Goal: Information Seeking & Learning: Learn about a topic

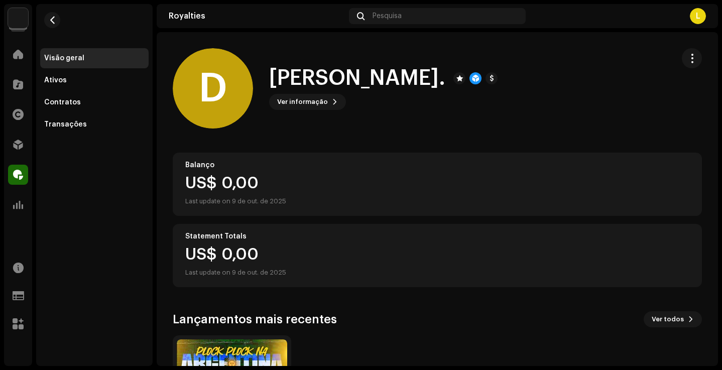
click at [684, 73] on div at bounding box center [692, 88] width 20 height 80
click at [689, 63] on button "button" at bounding box center [692, 58] width 20 height 20
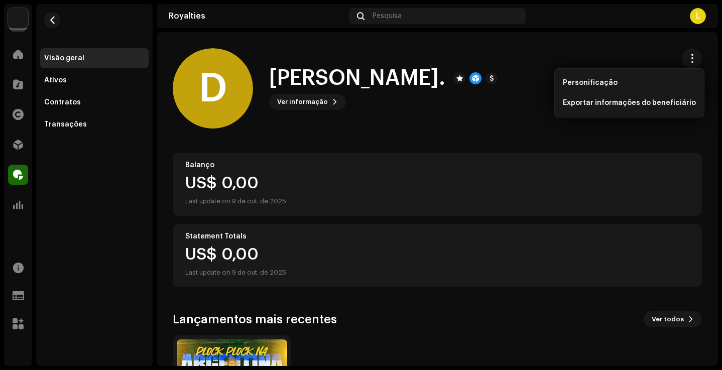
click at [14, 41] on div "Home" at bounding box center [18, 54] width 28 height 28
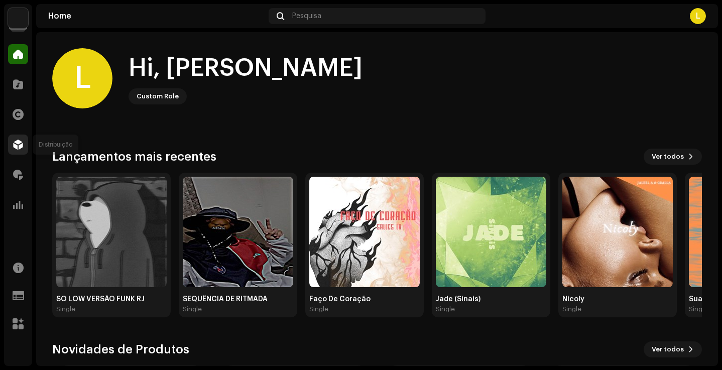
click at [14, 144] on span at bounding box center [18, 145] width 10 height 8
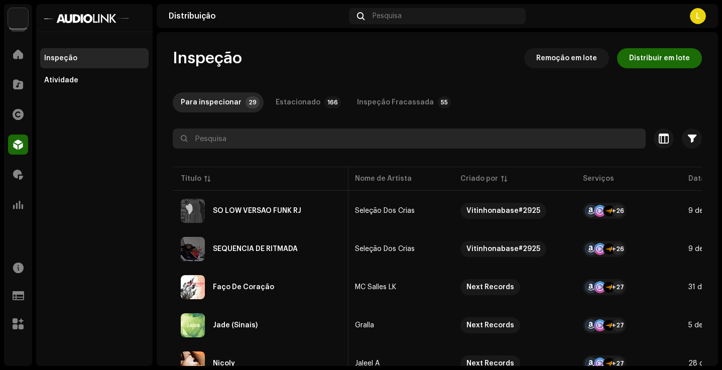
click at [245, 133] on input "text" at bounding box center [409, 139] width 473 height 20
type input "menó"
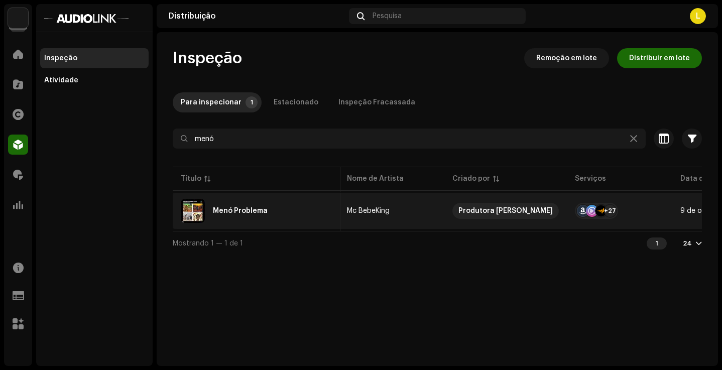
click at [299, 207] on div "Menó Problema" at bounding box center [257, 211] width 152 height 24
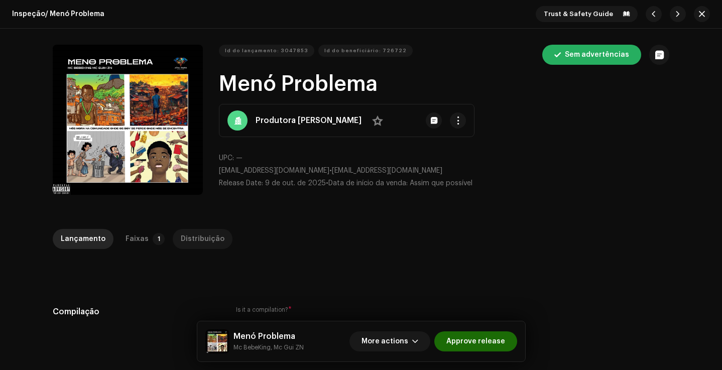
click at [211, 237] on div "Distribuição" at bounding box center [203, 239] width 44 height 20
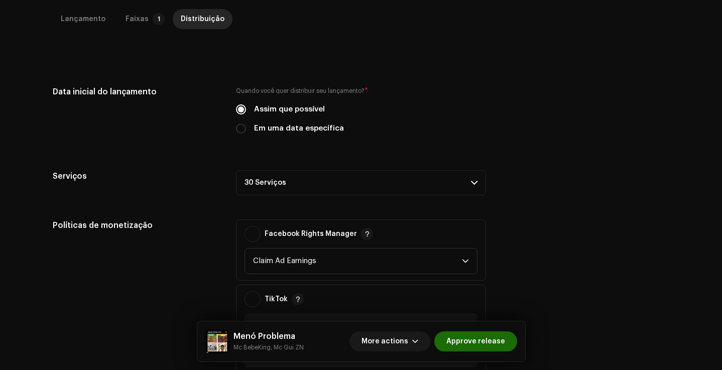
scroll to position [231, 0]
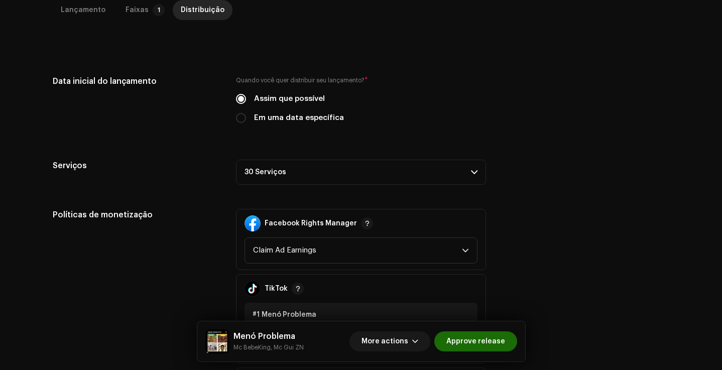
click at [316, 118] on label "Em uma data específica" at bounding box center [299, 118] width 90 height 11
click at [246, 118] on input "Em uma data específica" at bounding box center [241, 118] width 10 height 10
radio input "true"
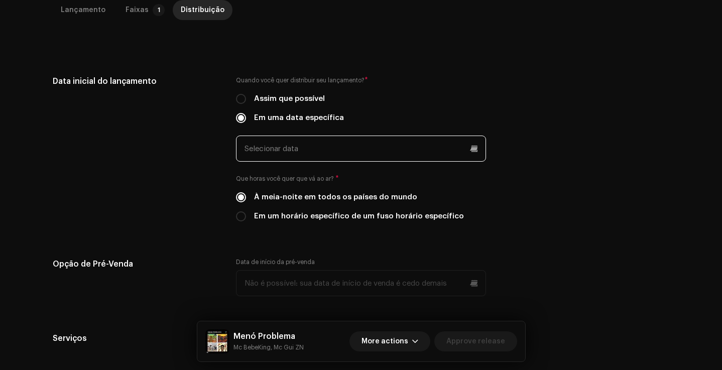
click at [333, 145] on input "text" at bounding box center [361, 149] width 250 height 26
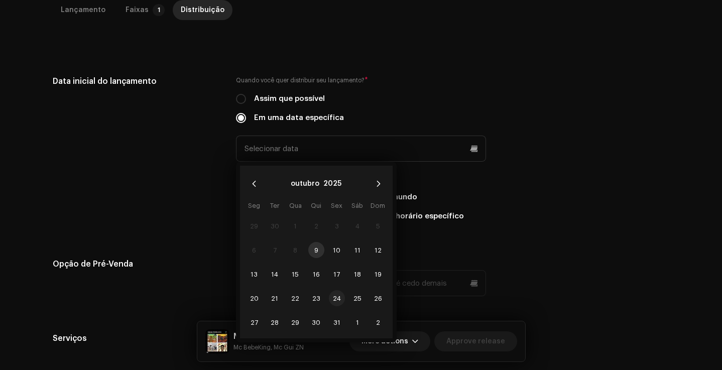
click at [338, 300] on span "24" at bounding box center [337, 298] width 16 height 16
type input "24/10/2025"
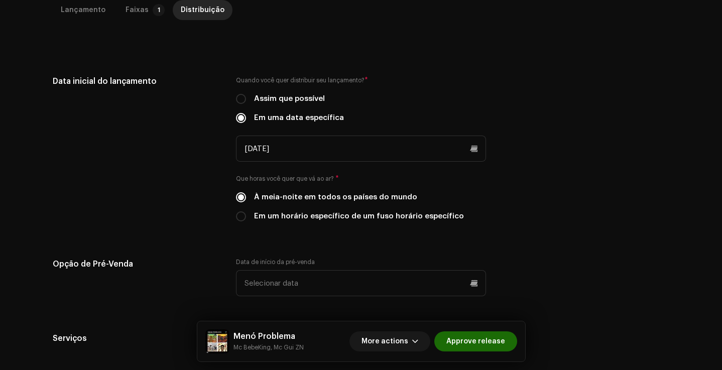
click at [531, 156] on div "Data inicial do lançamento Quando você quer distribuir seu lançamento? * Assim …" at bounding box center [361, 154] width 617 height 159
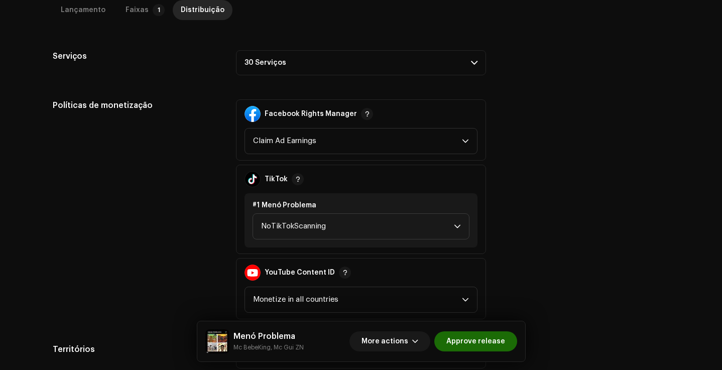
scroll to position [510, 0]
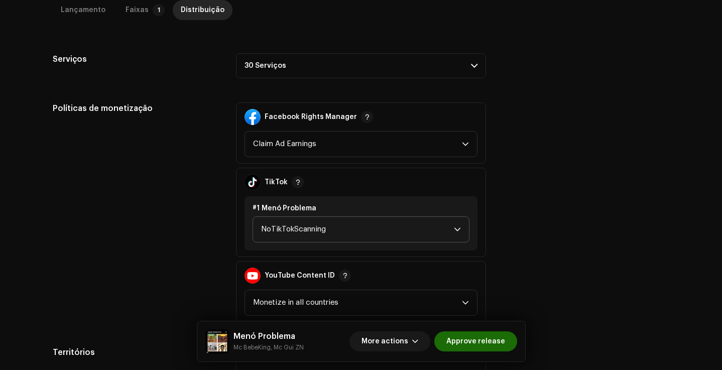
drag, startPoint x: 356, startPoint y: 235, endPoint x: 289, endPoint y: 242, distance: 66.7
click at [355, 235] on span "NoTikTokScanning" at bounding box center [357, 229] width 193 height 25
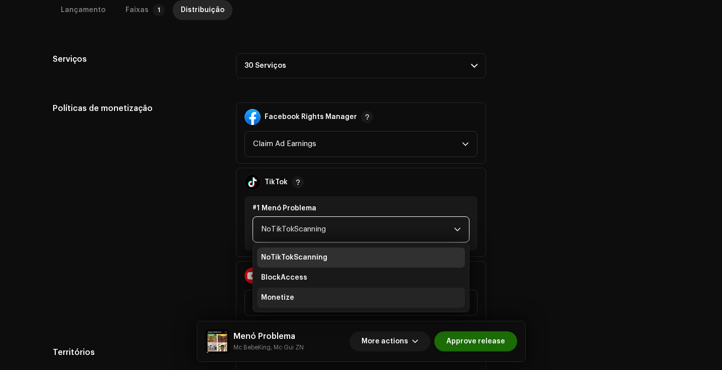
click at [283, 296] on span "Monetize" at bounding box center [277, 298] width 33 height 10
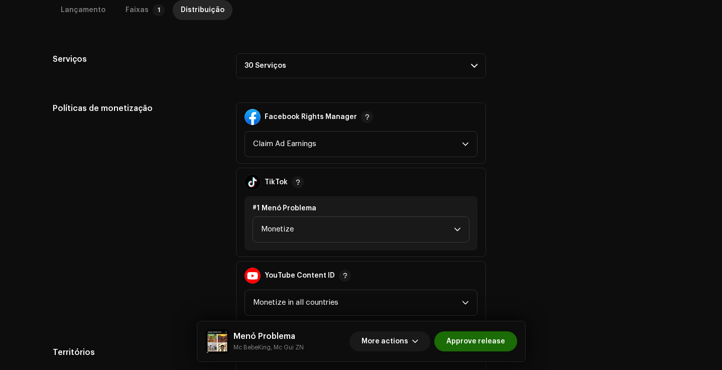
click at [542, 151] on div "Políticas de monetização Facebook Rights Manager Claim Ad Earnings TikTok #1 Me…" at bounding box center [361, 212] width 617 height 220
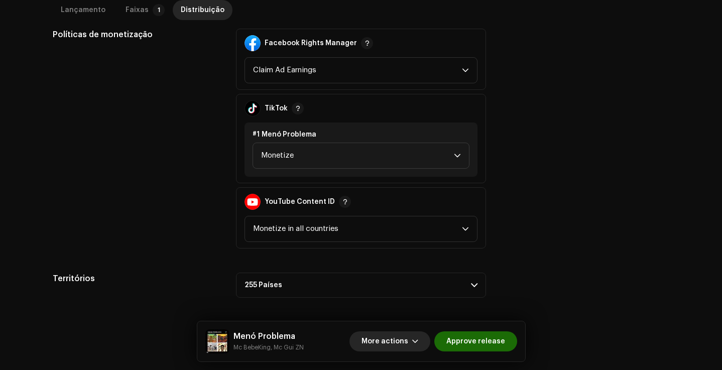
scroll to position [584, 0]
click at [408, 337] on span "More actions" at bounding box center [385, 342] width 47 height 20
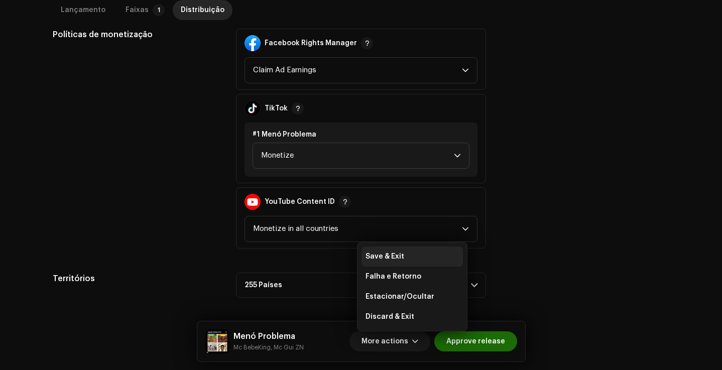
click at [396, 256] on span "Save & Exit" at bounding box center [385, 257] width 39 height 8
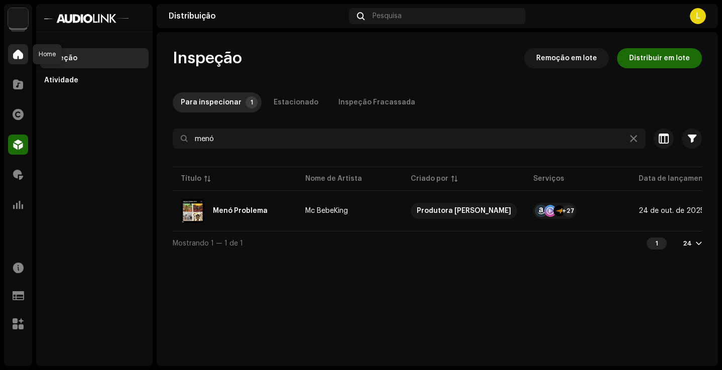
click at [12, 60] on div at bounding box center [18, 54] width 20 height 20
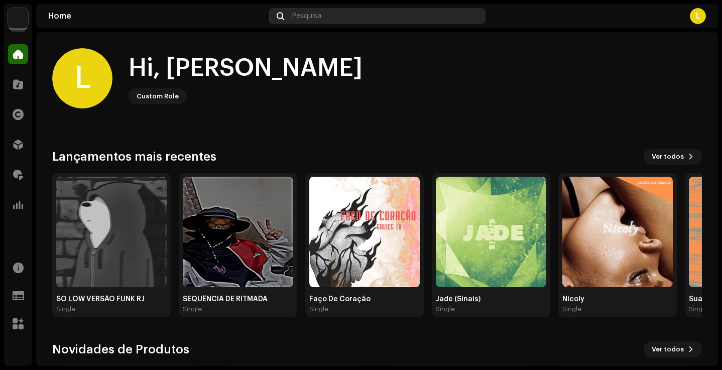
click at [343, 17] on div "Pesquisa" at bounding box center [377, 16] width 217 height 16
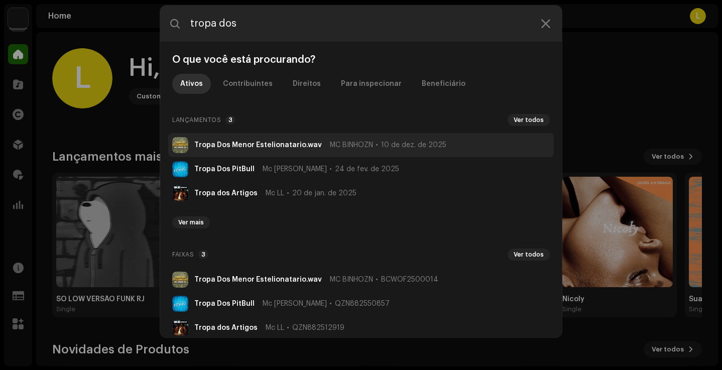
type input "tropa dos"
click at [345, 154] on li "Tropa Dos Menor Estelionatario.wav MC BINHOZN 10 de dez. de 2025" at bounding box center [361, 145] width 386 height 24
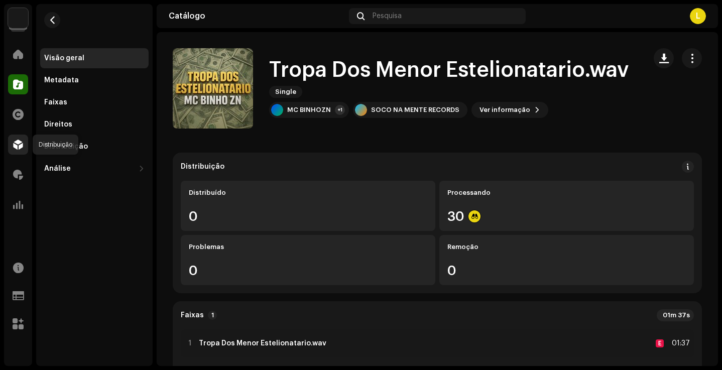
click at [20, 138] on div at bounding box center [18, 145] width 20 height 20
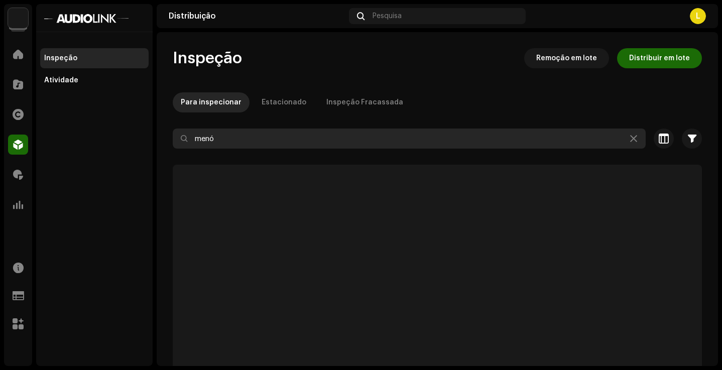
click at [234, 145] on input "menó" at bounding box center [409, 139] width 473 height 20
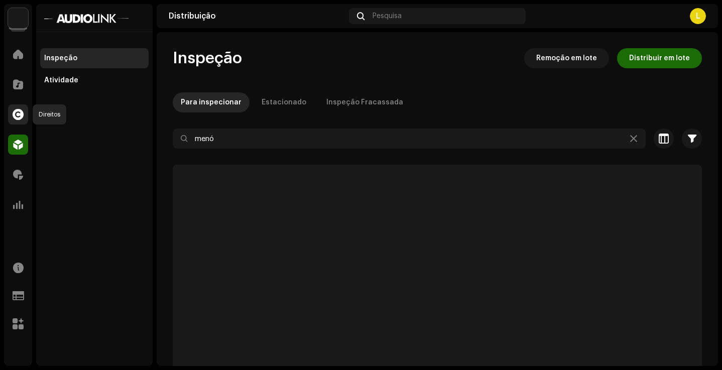
click at [19, 118] on span at bounding box center [18, 115] width 11 height 8
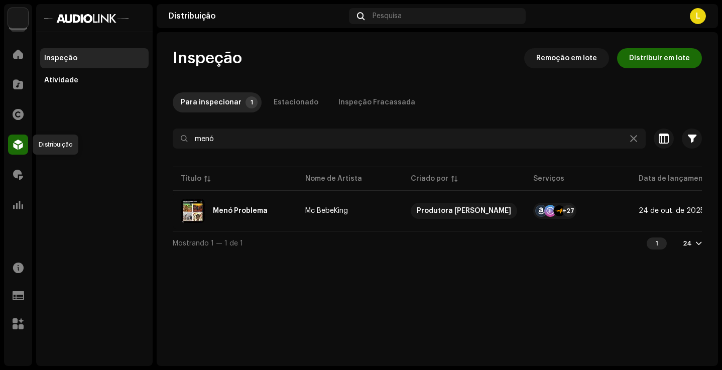
click at [21, 147] on span at bounding box center [18, 145] width 10 height 8
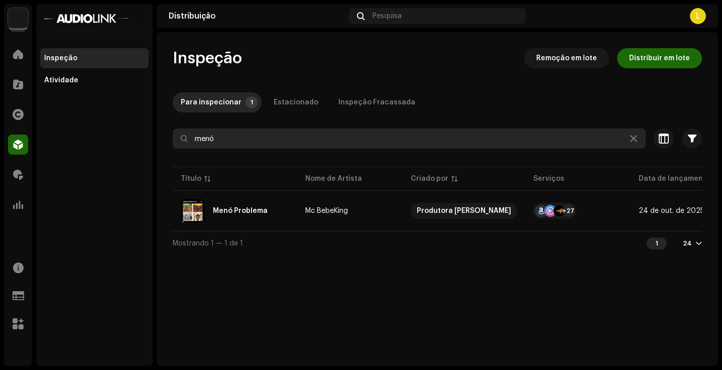
click at [221, 139] on input "menó" at bounding box center [409, 139] width 473 height 20
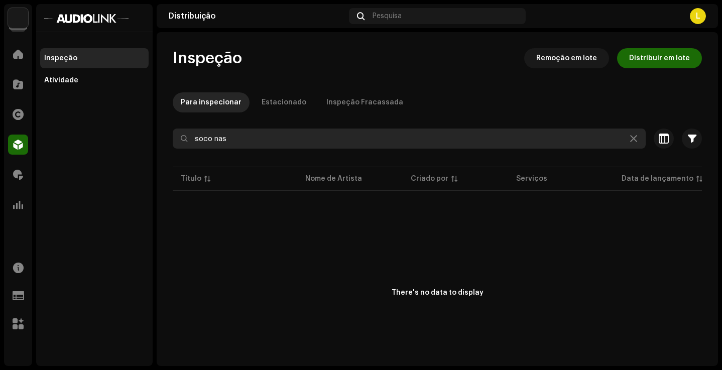
drag, startPoint x: 226, startPoint y: 144, endPoint x: 145, endPoint y: 141, distance: 81.5
click at [145, 141] on div "Audiolink Brasil Home Catálogo Direitos Distribuição Royalties Análise Recursos…" at bounding box center [361, 185] width 722 height 370
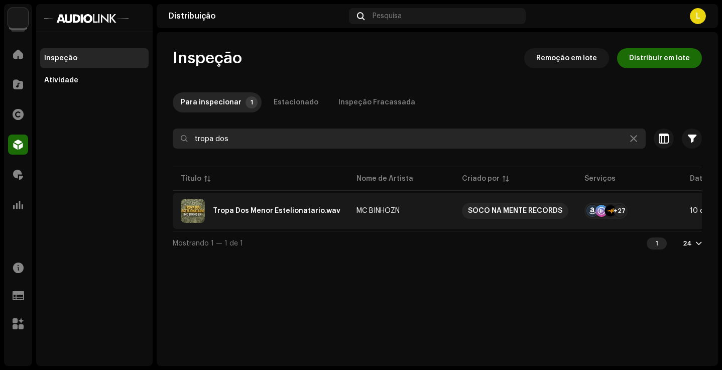
type input "tropa dos"
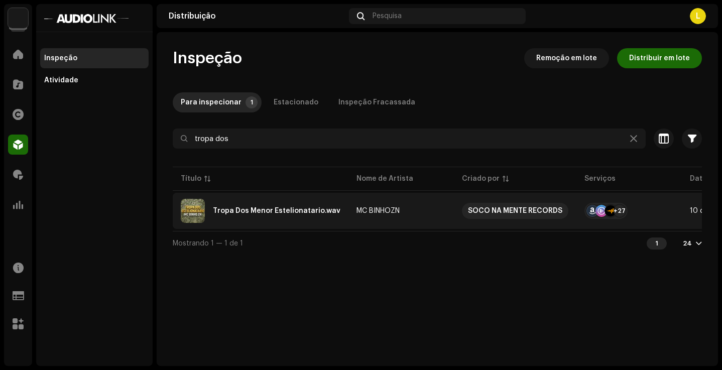
click at [271, 207] on div "Tropa Dos Menor Estelionatario.wav" at bounding box center [277, 210] width 128 height 7
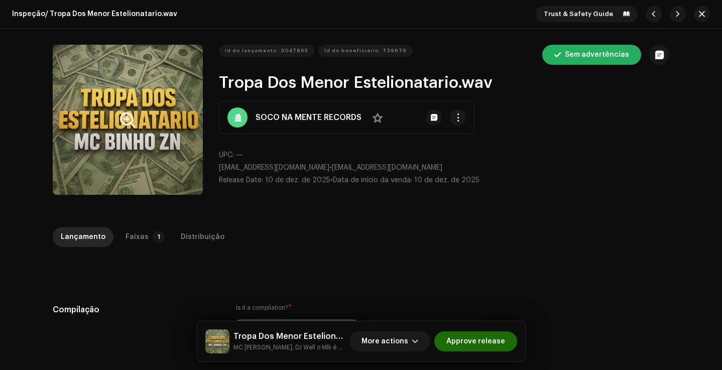
click at [165, 60] on button "Zoom Image" at bounding box center [128, 120] width 150 height 150
click at [130, 240] on div "Faixas" at bounding box center [137, 237] width 23 height 20
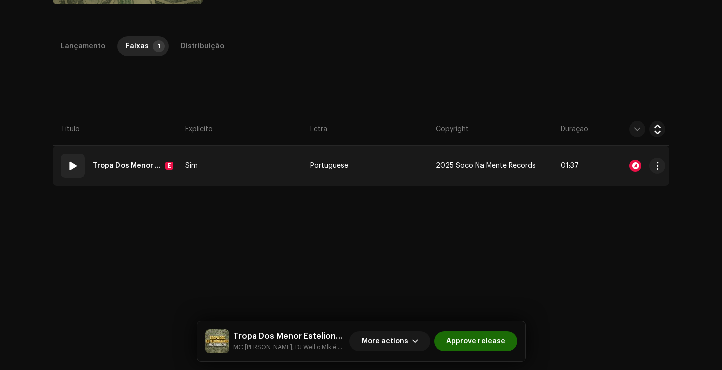
scroll to position [184, 0]
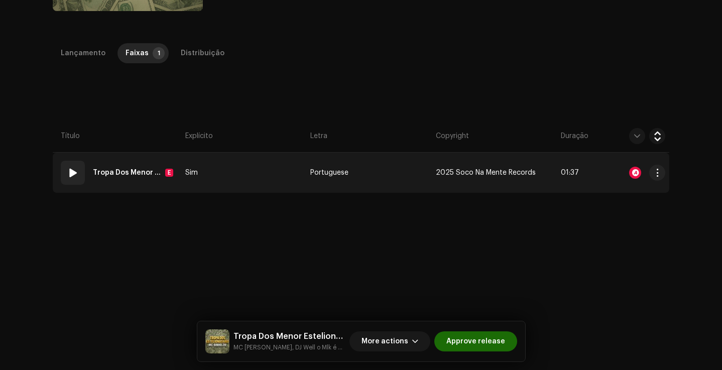
click at [207, 173] on td "Sim" at bounding box center [243, 173] width 125 height 40
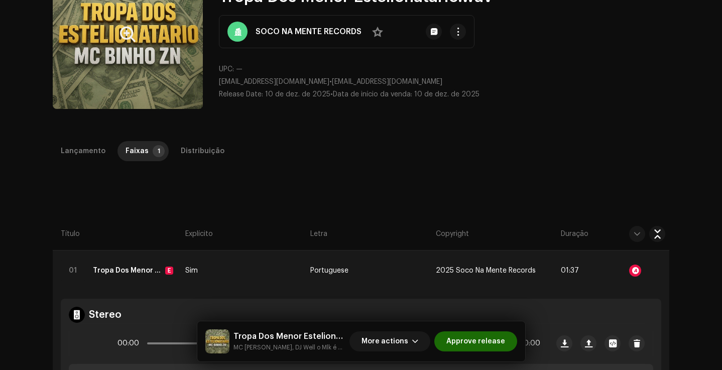
scroll to position [85, 0]
click at [181, 142] on div "Distribuição" at bounding box center [203, 152] width 44 height 20
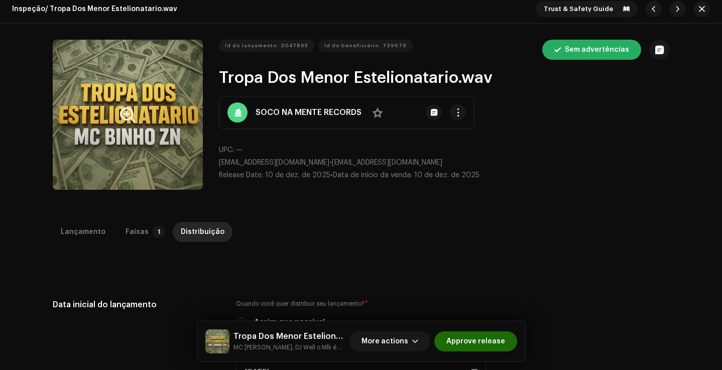
scroll to position [1, 0]
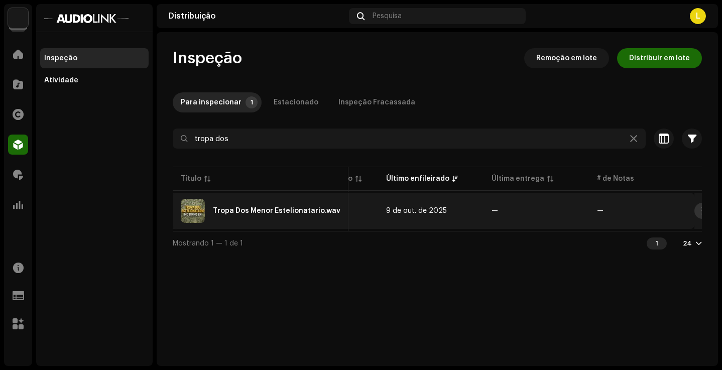
scroll to position [0, 409]
click at [700, 210] on span "button" at bounding box center [704, 211] width 8 height 8
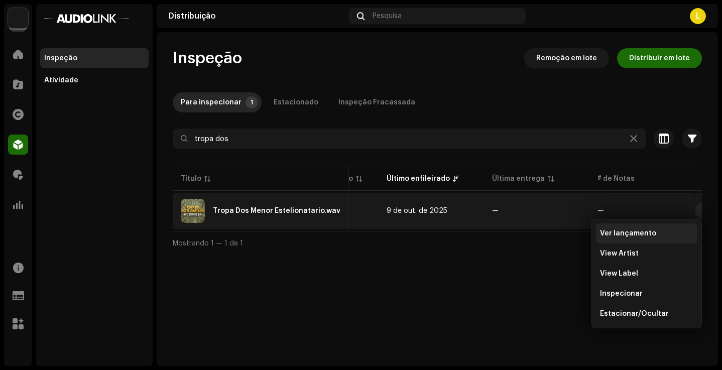
click at [657, 231] on div "Ver lançamento" at bounding box center [646, 234] width 93 height 8
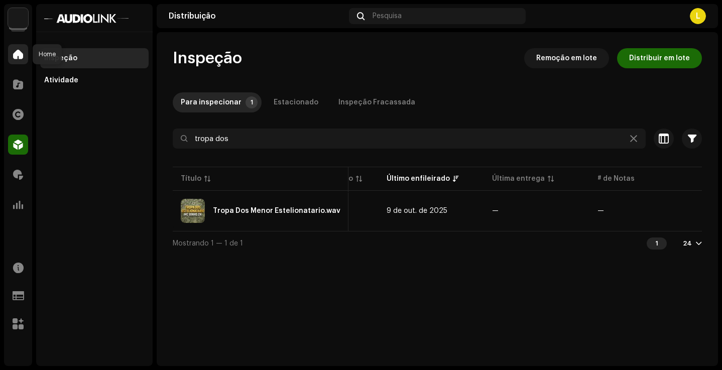
click at [17, 58] on span at bounding box center [18, 54] width 10 height 8
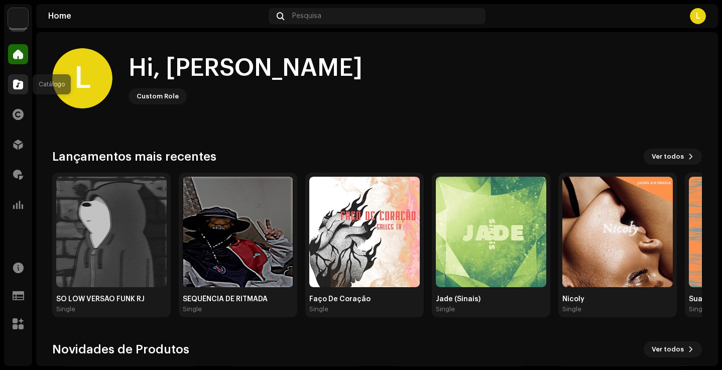
click at [17, 80] on span at bounding box center [18, 84] width 10 height 8
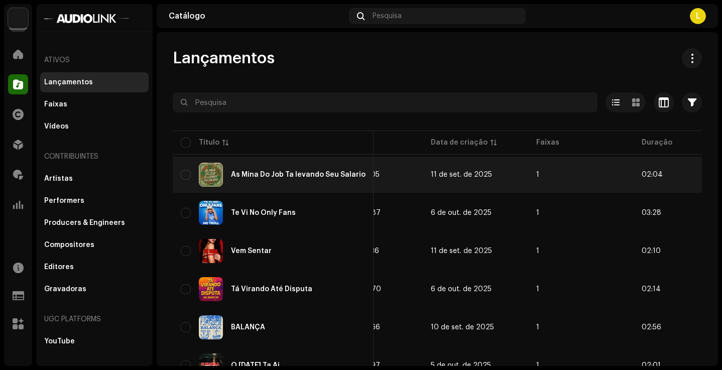
scroll to position [0, 479]
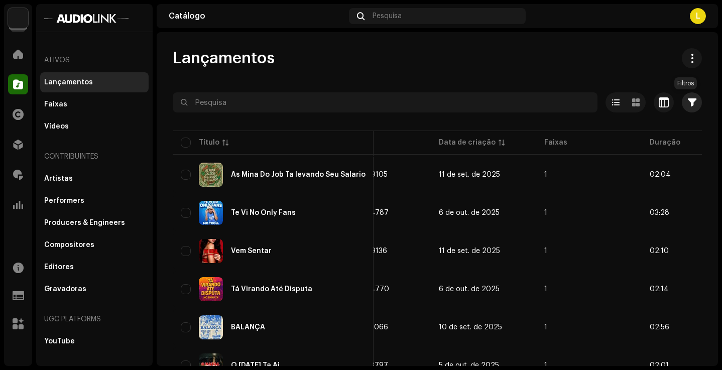
click at [688, 101] on span "button" at bounding box center [692, 102] width 9 height 8
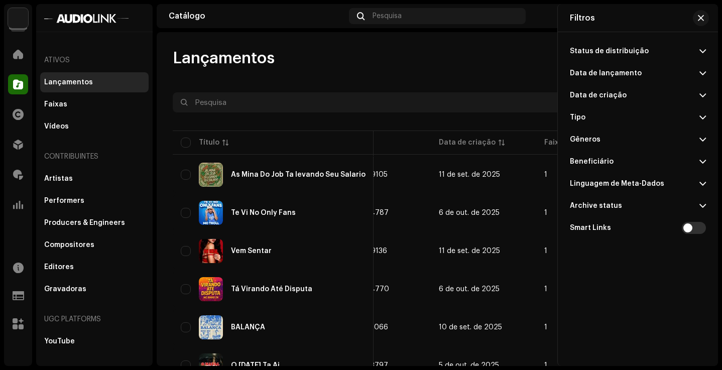
click at [618, 72] on div "Data de lançamento" at bounding box center [606, 73] width 72 height 8
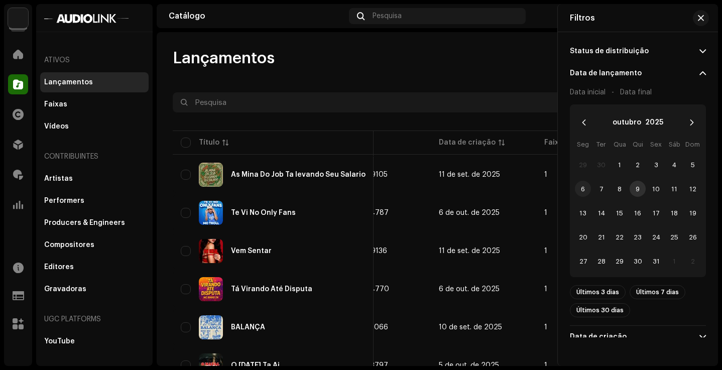
click at [586, 191] on span "6" at bounding box center [583, 189] width 16 height 16
click at [686, 185] on span "12" at bounding box center [693, 189] width 16 height 16
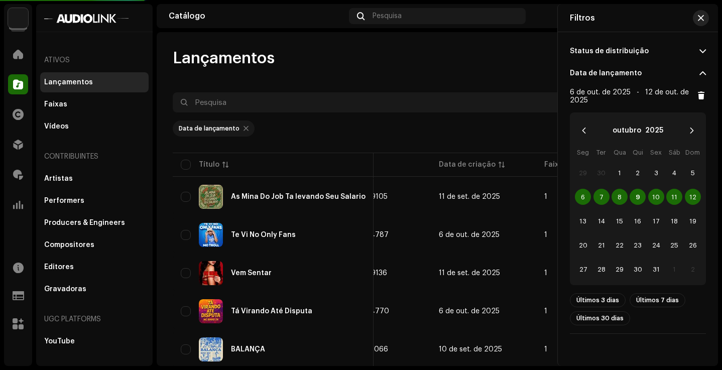
click at [704, 19] on span "button" at bounding box center [701, 18] width 6 height 8
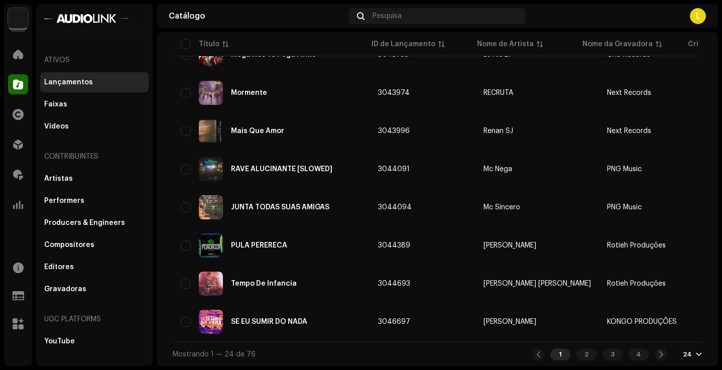
scroll to position [760, 0]
click at [635, 354] on div "4" at bounding box center [639, 355] width 20 height 12
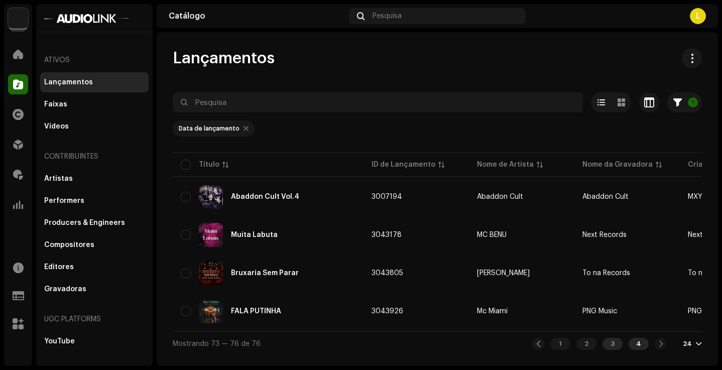
click at [620, 345] on div "3" at bounding box center [613, 344] width 20 height 12
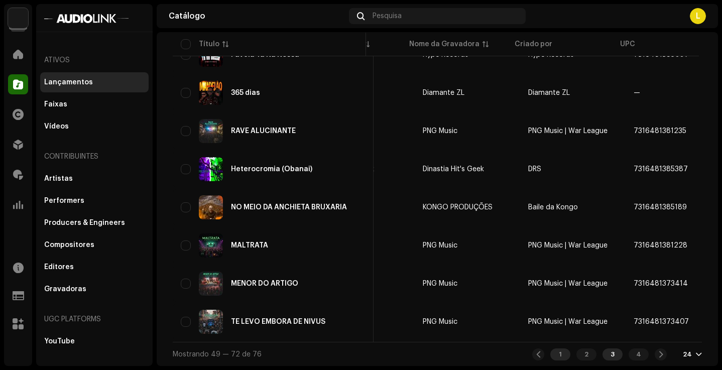
scroll to position [760, 0]
click at [579, 353] on div "2" at bounding box center [587, 355] width 20 height 12
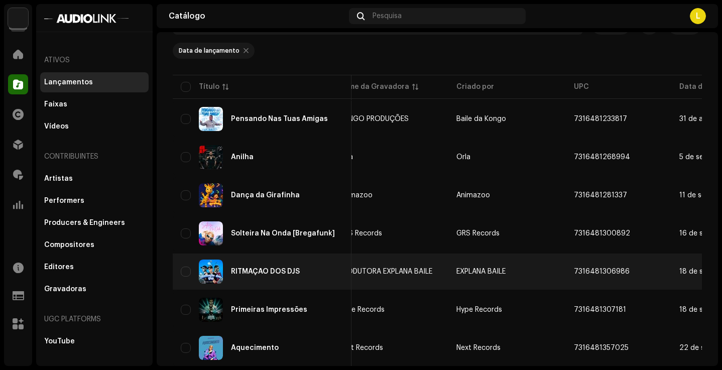
scroll to position [75, 0]
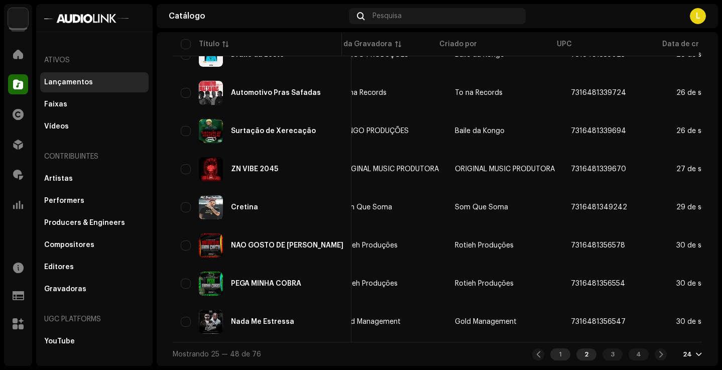
click at [556, 349] on div "1" at bounding box center [561, 355] width 20 height 12
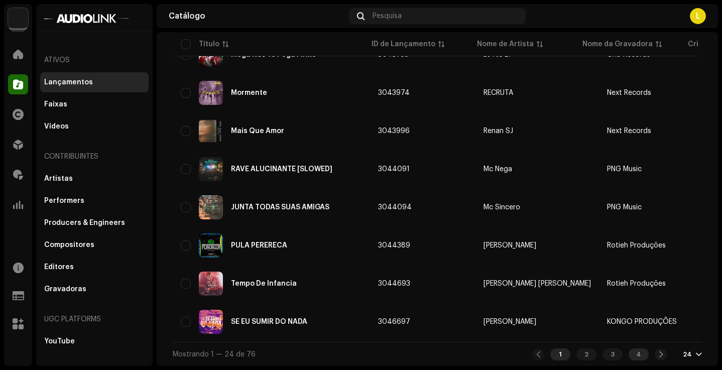
click at [638, 353] on div "4" at bounding box center [639, 355] width 20 height 12
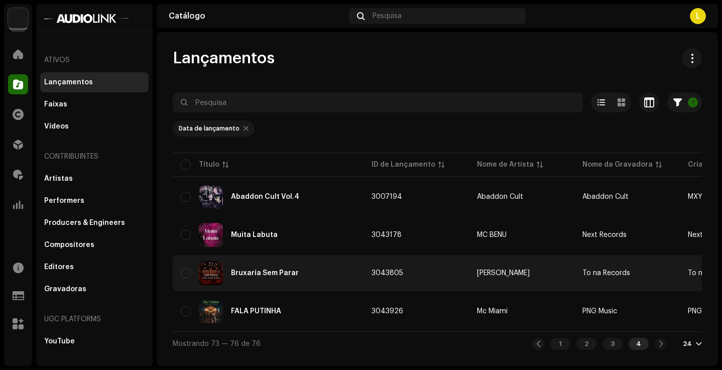
click at [258, 271] on div "Bruxaria Sem Parar" at bounding box center [265, 273] width 68 height 7
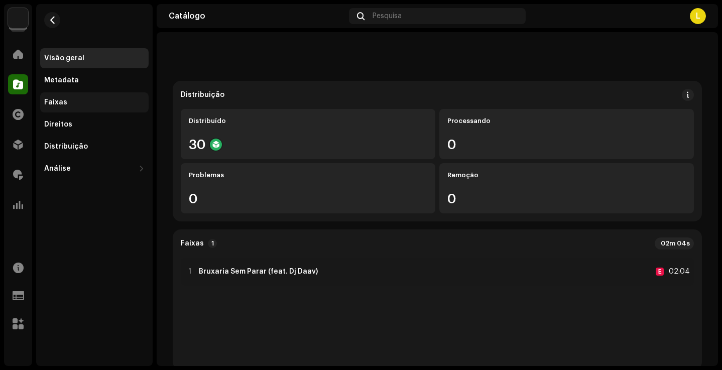
click at [89, 99] on div "Faixas" at bounding box center [94, 102] width 100 height 8
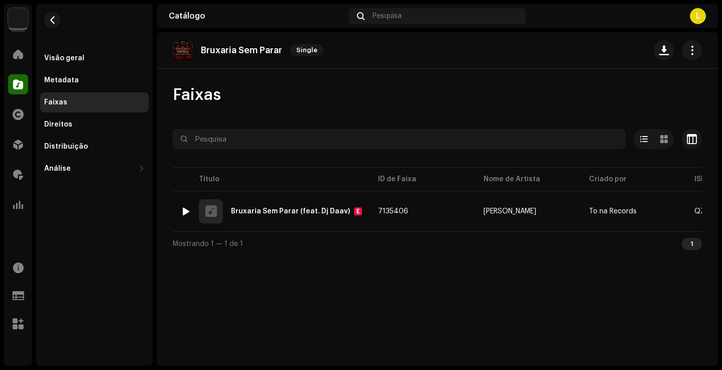
drag, startPoint x: 184, startPoint y: 208, endPoint x: 300, endPoint y: 167, distance: 123.0
click at [184, 208] on div at bounding box center [186, 211] width 8 height 8
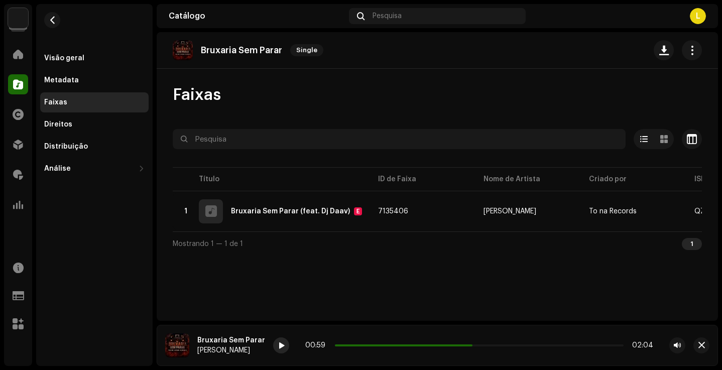
click at [280, 350] on span at bounding box center [281, 346] width 6 height 8
click at [282, 343] on div at bounding box center [281, 346] width 16 height 16
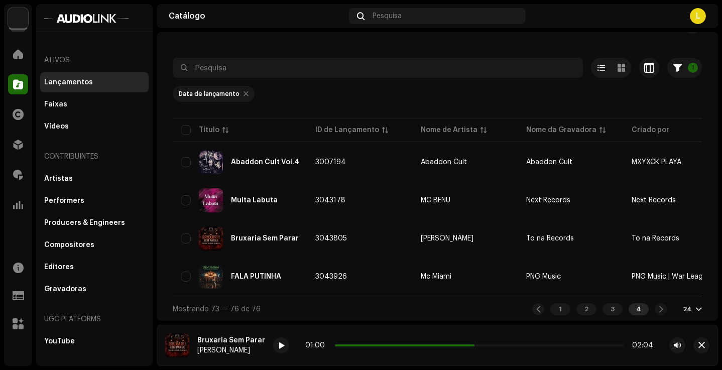
scroll to position [39, 0]
click at [614, 306] on div "3" at bounding box center [613, 309] width 20 height 12
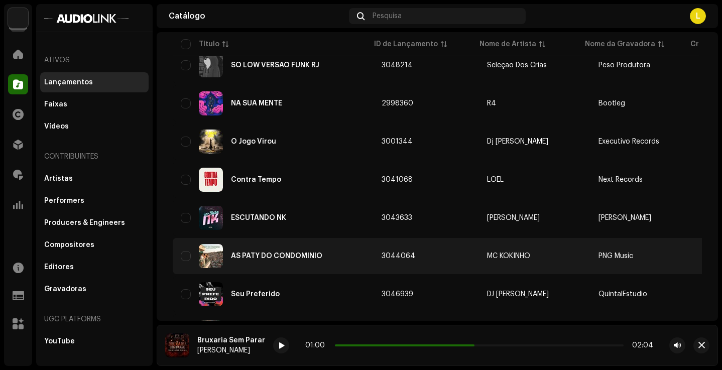
scroll to position [377, 0]
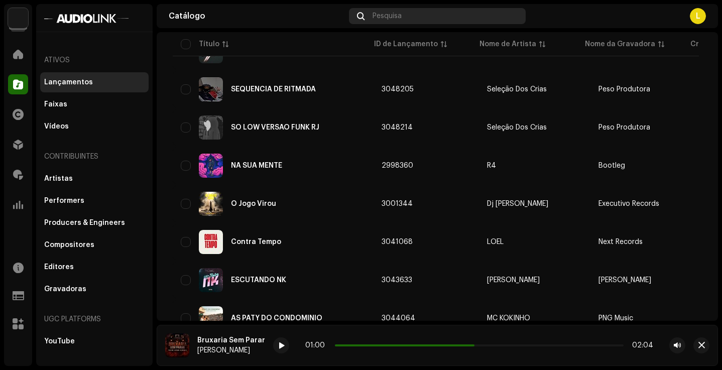
click at [409, 18] on div "Pesquisa" at bounding box center [437, 16] width 176 height 16
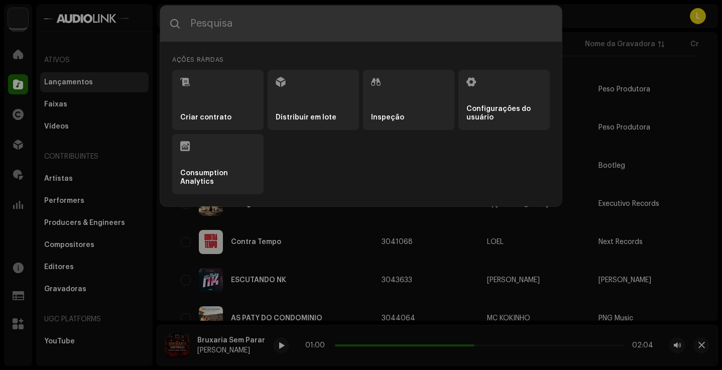
type input "r"
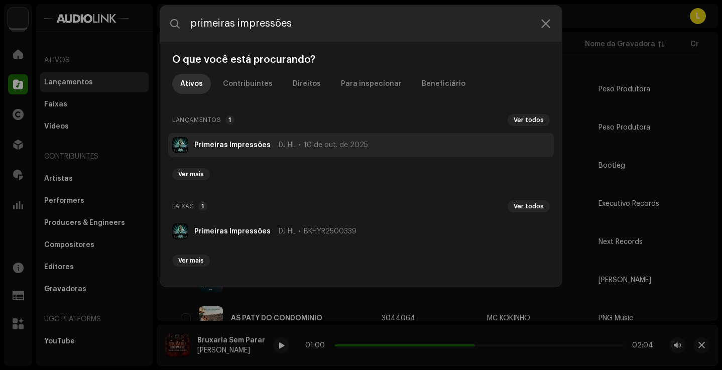
type input "primeiras impressões"
click at [227, 137] on li "Primeiras Impressões DJ HL 10 de out. de 2025" at bounding box center [361, 145] width 386 height 24
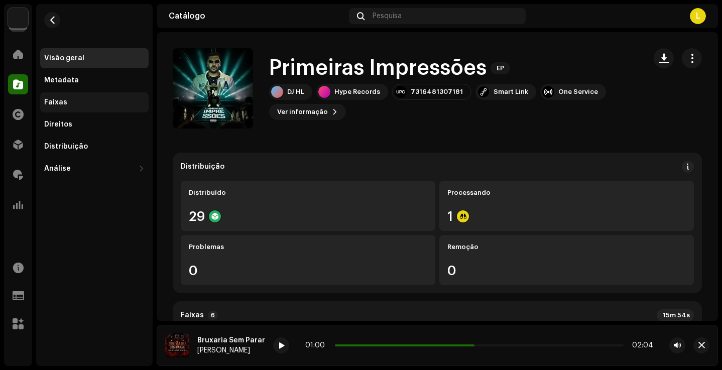
click at [89, 99] on div "Faixas" at bounding box center [94, 102] width 100 height 8
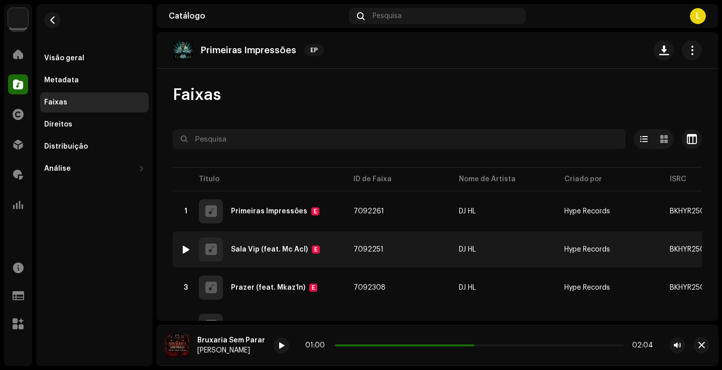
scroll to position [12, 0]
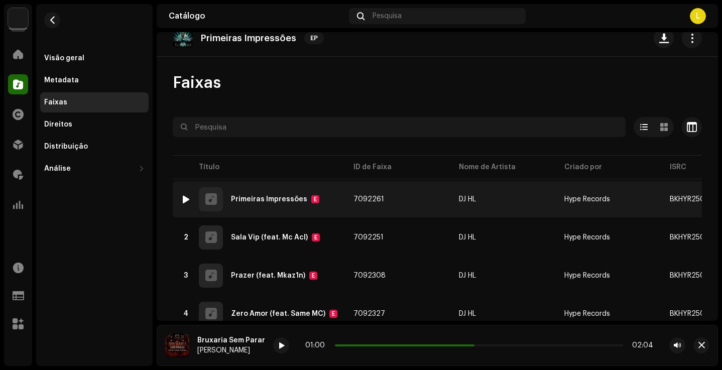
click at [178, 194] on td "1 Primeiras Impressões E" at bounding box center [259, 199] width 173 height 36
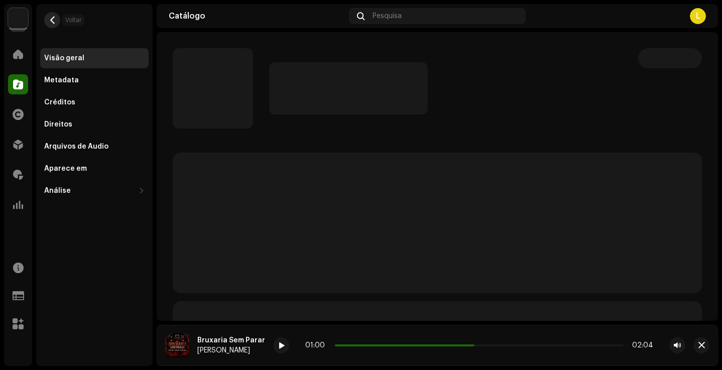
click at [58, 18] on button "button" at bounding box center [52, 20] width 16 height 16
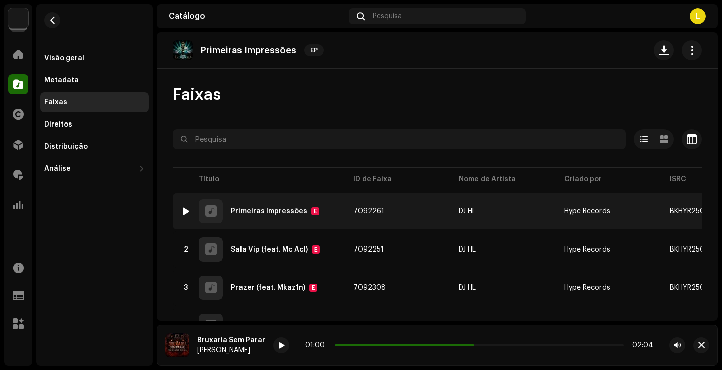
click at [184, 212] on div at bounding box center [186, 211] width 8 height 8
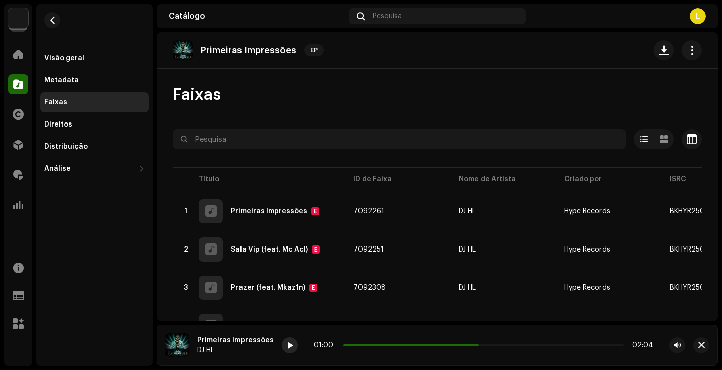
click at [287, 350] on span at bounding box center [290, 346] width 6 height 8
click at [52, 13] on button "button" at bounding box center [52, 20] width 16 height 16
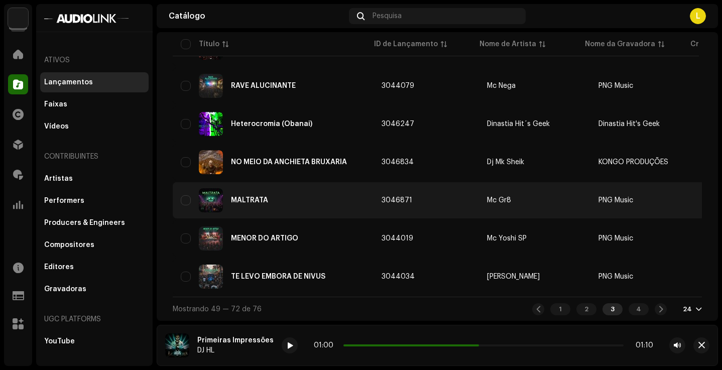
scroll to position [805, 0]
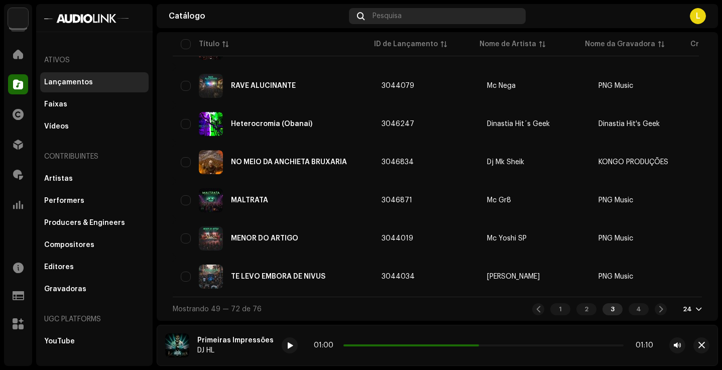
click at [399, 13] on span "Pesquisa" at bounding box center [387, 16] width 29 height 8
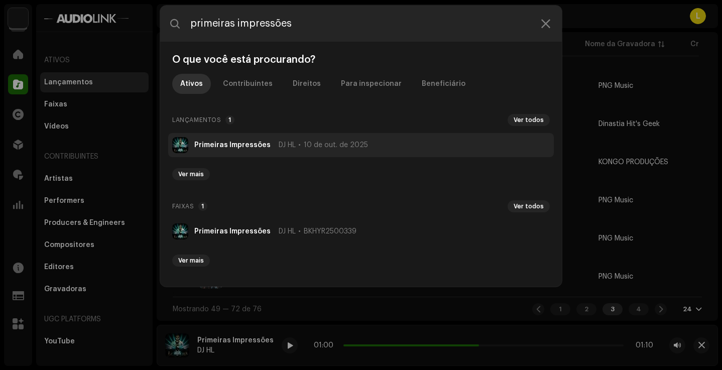
type input "primeiras impressões"
click at [251, 145] on strong "Primeiras Impressões" at bounding box center [232, 145] width 76 height 8
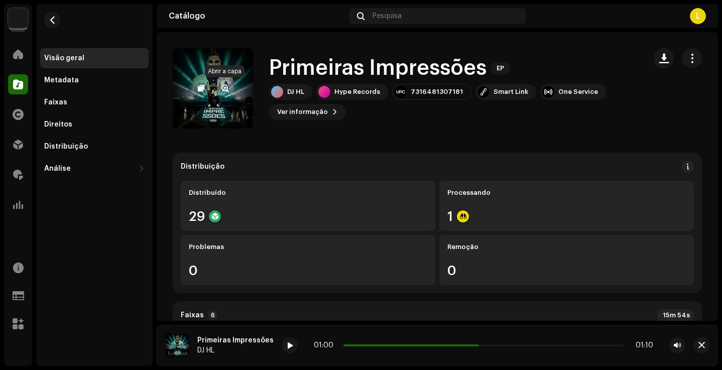
click at [218, 91] on button "button" at bounding box center [225, 88] width 16 height 16
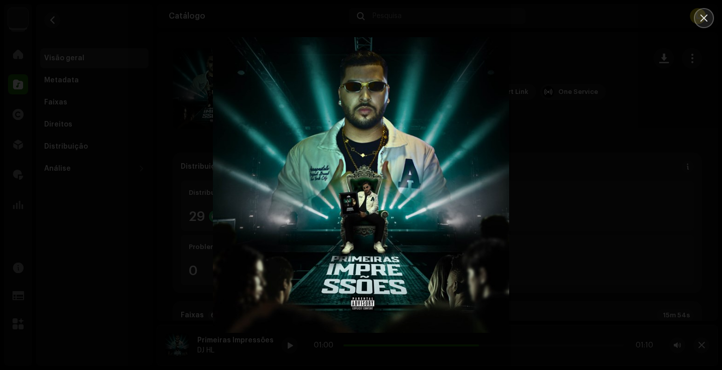
click at [711, 17] on button "Close" at bounding box center [704, 18] width 20 height 20
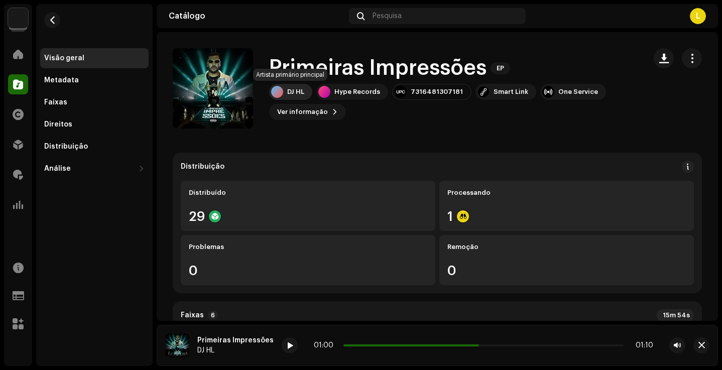
click at [297, 88] on div "DJ HL" at bounding box center [295, 92] width 17 height 8
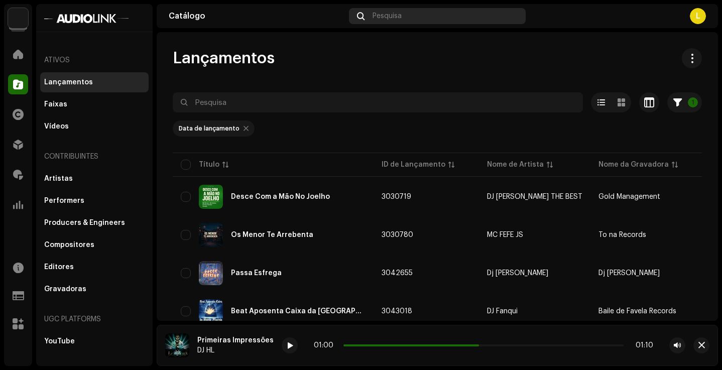
click at [385, 16] on span "Pesquisa" at bounding box center [387, 16] width 29 height 8
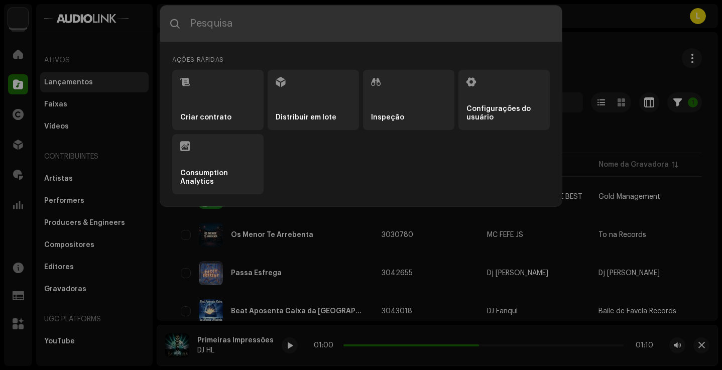
paste input "⁠ ⁠Não Para"
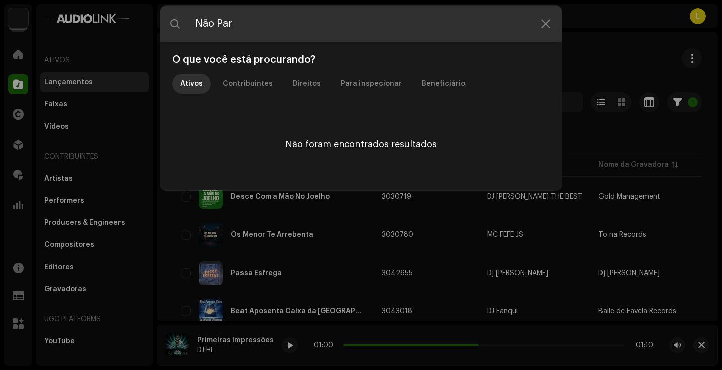
click at [557, 28] on input "⁠ ⁠Não Par" at bounding box center [361, 24] width 402 height 36
type input "⁠ ⁠Não Par"
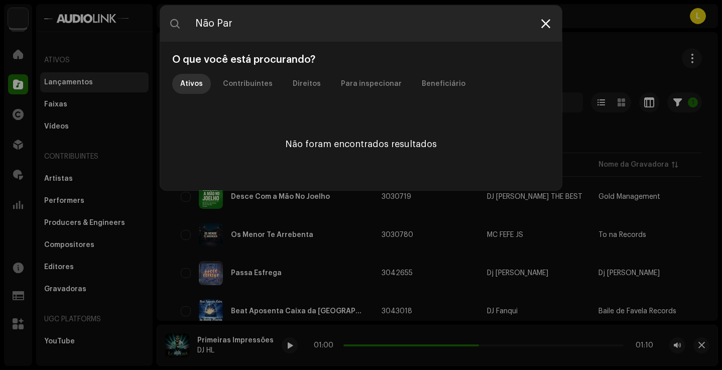
click at [552, 24] on div at bounding box center [546, 24] width 12 height 12
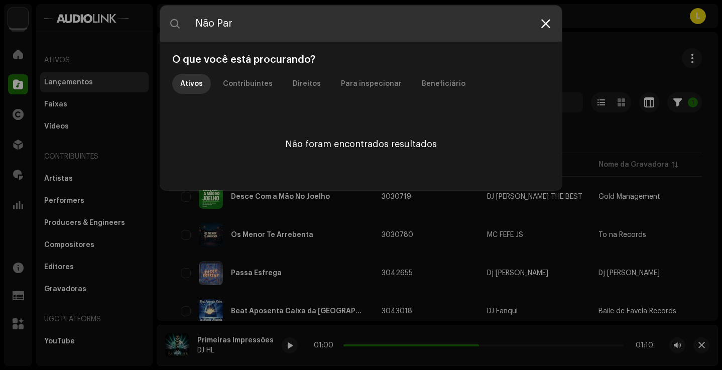
drag, startPoint x: 559, startPoint y: 18, endPoint x: 551, endPoint y: 20, distance: 7.7
click at [558, 18] on input "⁠ ⁠Não Par" at bounding box center [361, 24] width 402 height 36
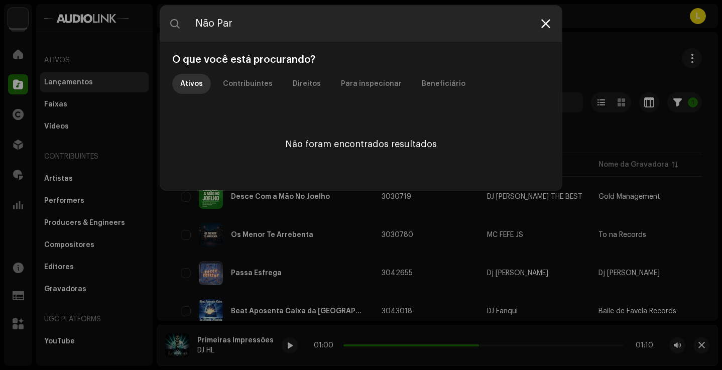
click at [551, 20] on div at bounding box center [546, 24] width 12 height 12
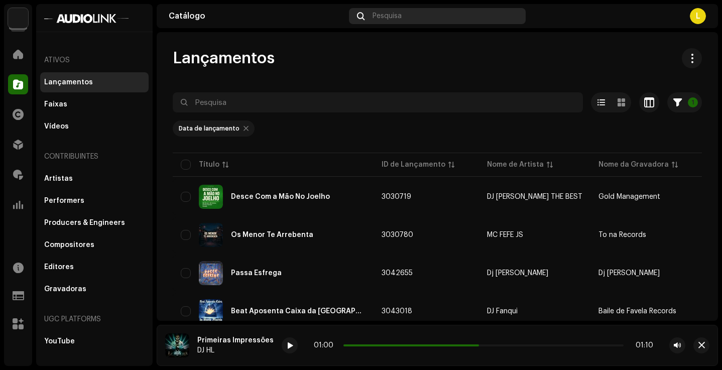
click at [393, 10] on div "Pesquisa" at bounding box center [437, 16] width 176 height 16
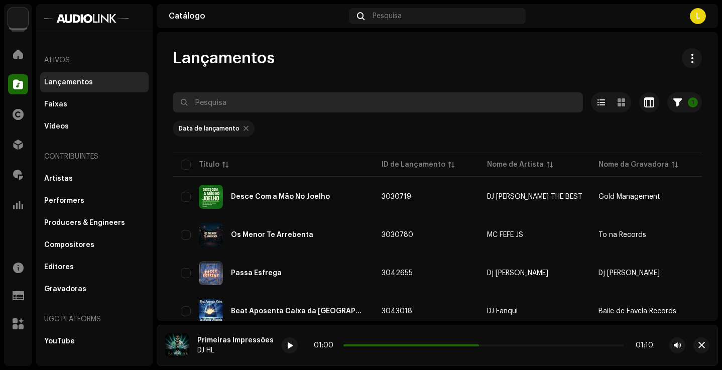
click at [282, 96] on input "text" at bounding box center [378, 102] width 410 height 20
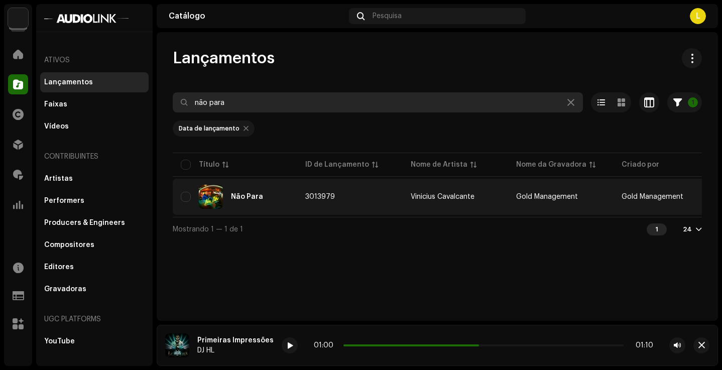
type input "não para"
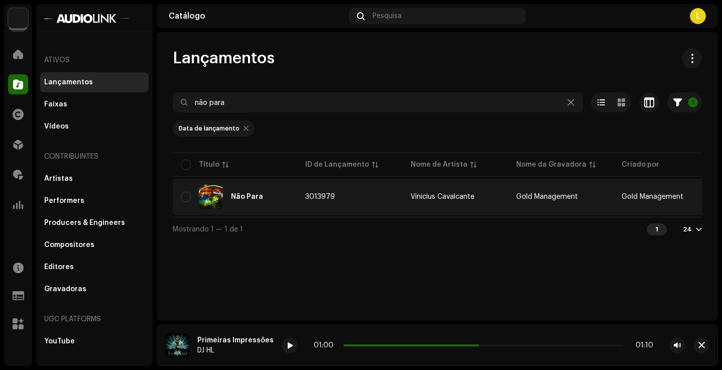
click at [251, 195] on div "Não Para" at bounding box center [247, 196] width 32 height 7
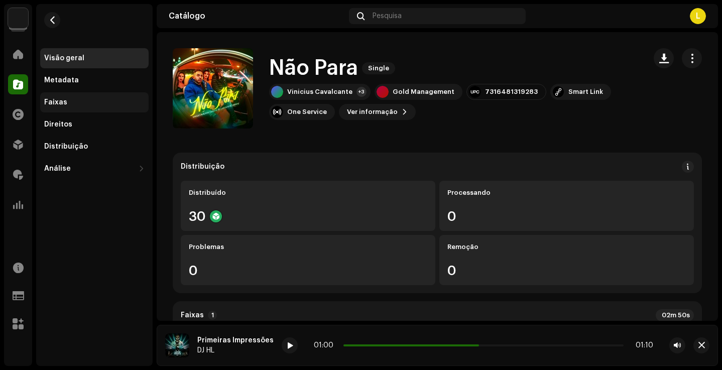
click at [64, 96] on div "Faixas" at bounding box center [94, 102] width 109 height 20
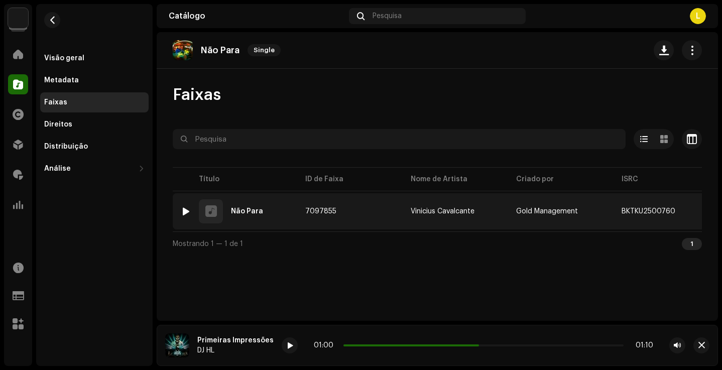
click at [190, 213] on img at bounding box center [185, 211] width 13 height 13
click at [182, 213] on div at bounding box center [186, 211] width 8 height 8
click at [244, 206] on div "1 Não Para" at bounding box center [235, 211] width 109 height 24
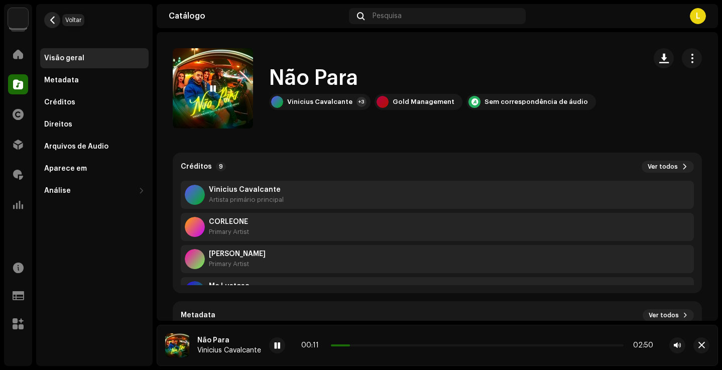
click at [53, 24] on span "button" at bounding box center [53, 20] width 8 height 8
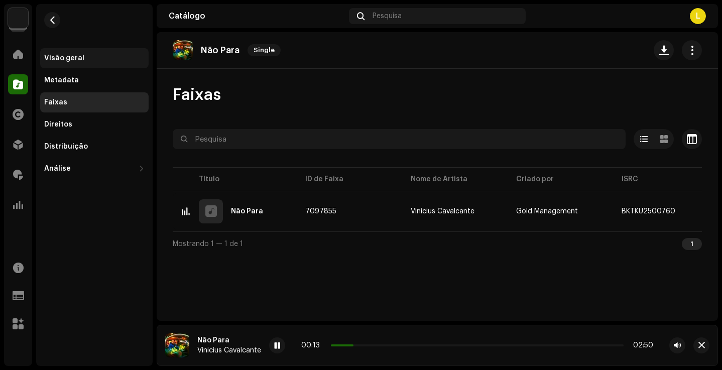
click at [76, 59] on div "Visão geral" at bounding box center [64, 58] width 40 height 8
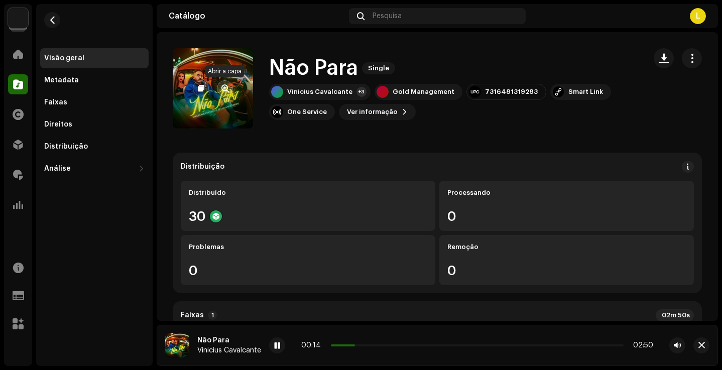
click at [224, 91] on span "button" at bounding box center [226, 88] width 8 height 8
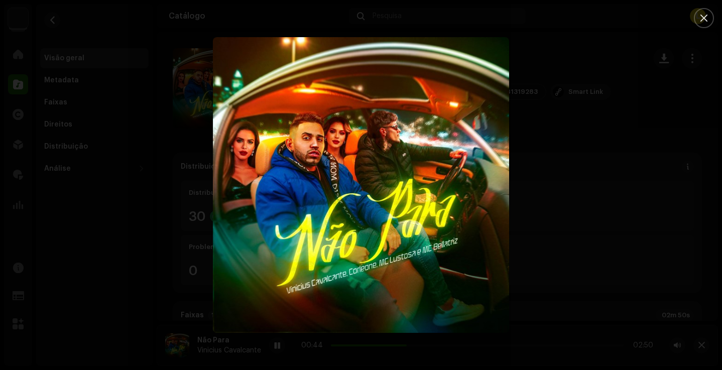
click at [706, 169] on div at bounding box center [361, 185] width 722 height 370
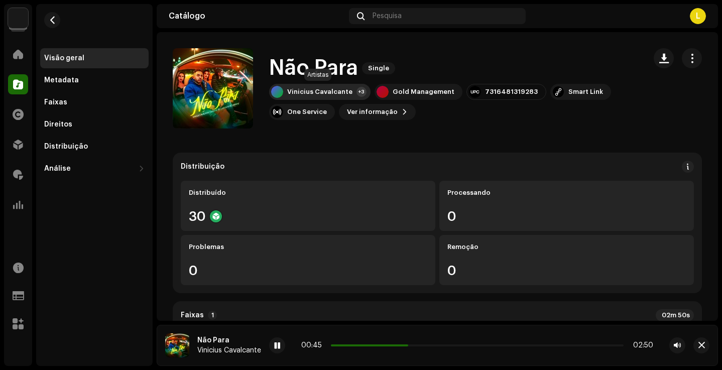
click at [318, 94] on div "Vinicius Cavalcante" at bounding box center [319, 92] width 65 height 8
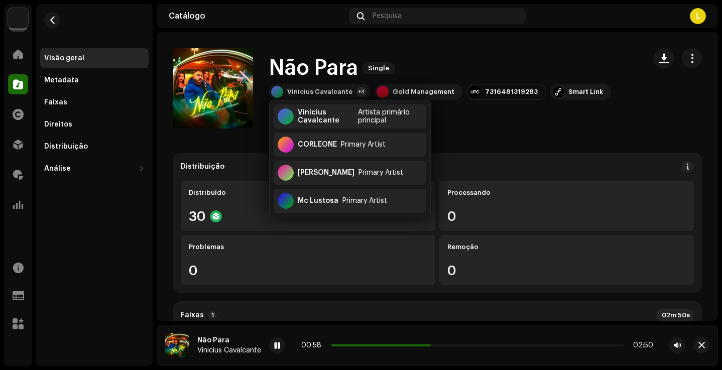
click at [317, 51] on div "Não Para Single Vinicius Cavalcante +3 Gold Management 7316481319283 Smart Link…" at bounding box center [405, 88] width 465 height 80
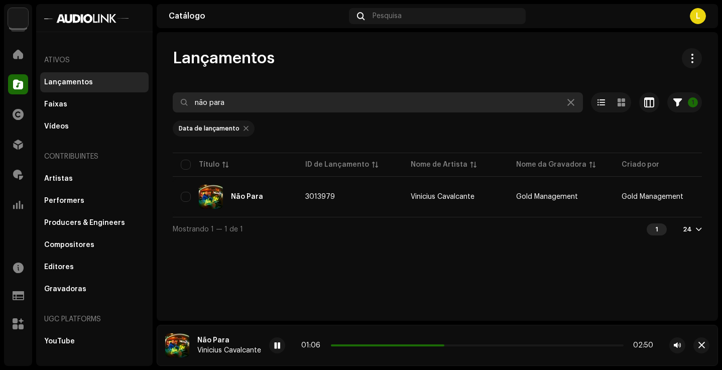
click at [245, 95] on input "não para" at bounding box center [378, 102] width 410 height 20
click at [282, 108] on input "não para" at bounding box center [378, 102] width 410 height 20
paste input "•⁠ ⁠Pensando nas Tuas Amig"
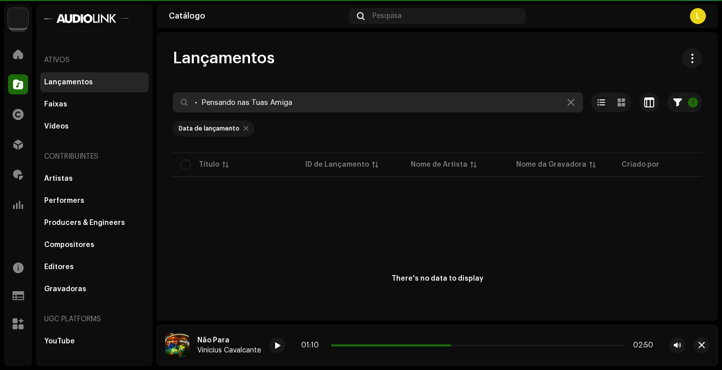
click at [201, 103] on input "•⁠ ⁠Pensando nas Tuas Amiga" at bounding box center [378, 102] width 410 height 20
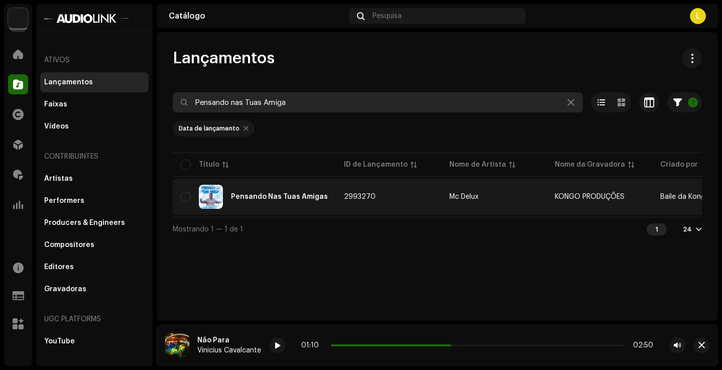
type input "⁠Pensando nas Tuas Amiga"
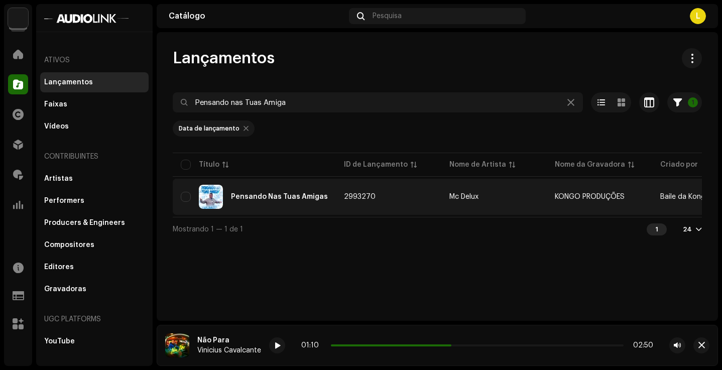
click at [286, 202] on div "Pensando Nas Tuas Amigas" at bounding box center [254, 197] width 147 height 24
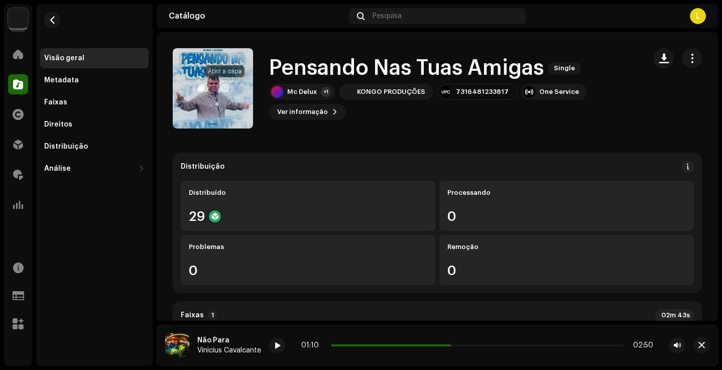
click at [221, 84] on button "button" at bounding box center [225, 88] width 16 height 16
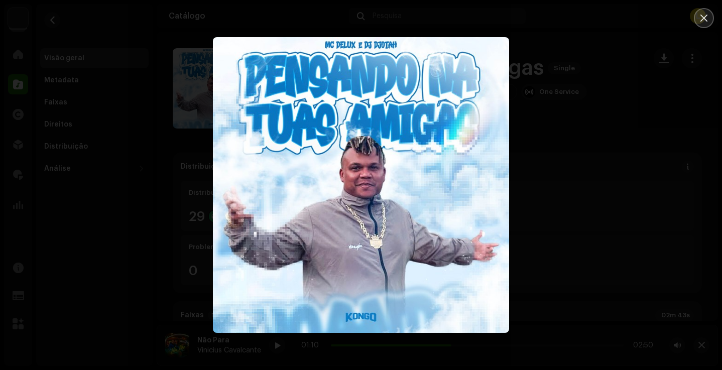
click at [707, 19] on icon "Close" at bounding box center [704, 18] width 9 height 9
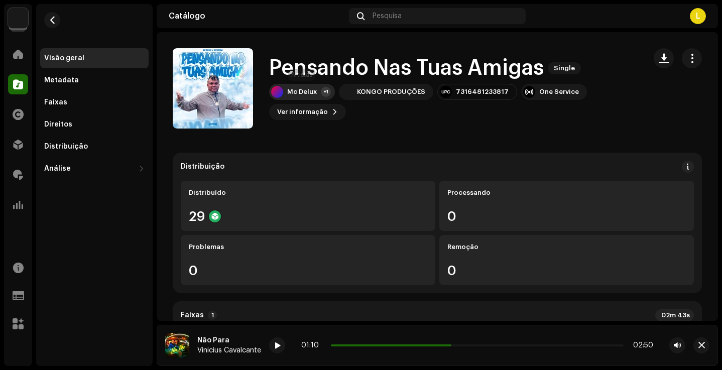
click at [298, 91] on div "Mc Delux" at bounding box center [302, 92] width 30 height 8
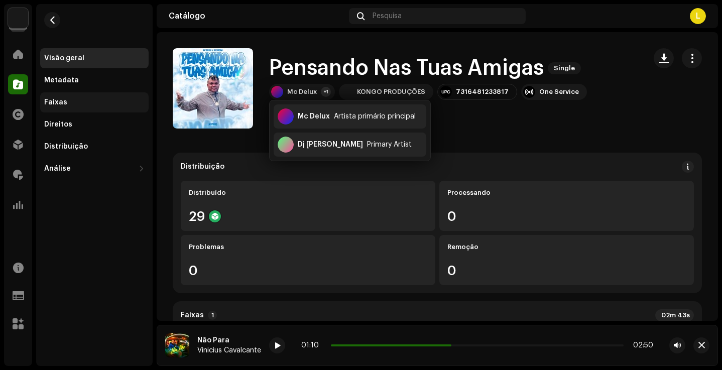
click at [59, 103] on div "Faixas" at bounding box center [55, 102] width 23 height 8
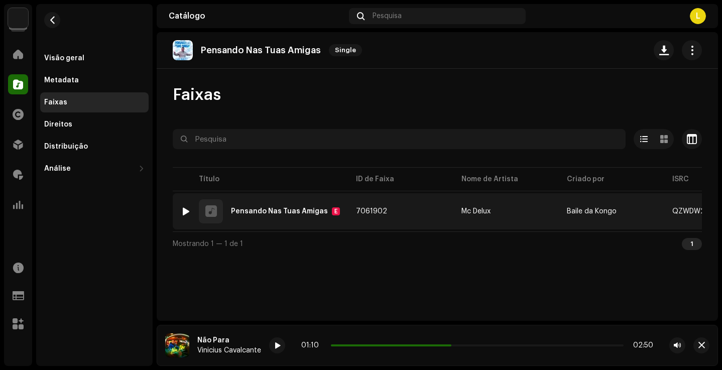
click at [181, 203] on div "1 Pensando Nas Tuas Amigas E" at bounding box center [260, 211] width 159 height 24
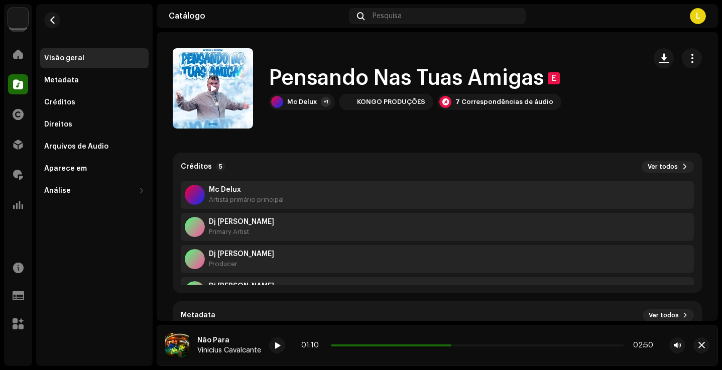
click at [218, 90] on div at bounding box center [213, 88] width 16 height 16
click at [210, 89] on div at bounding box center [213, 88] width 16 height 16
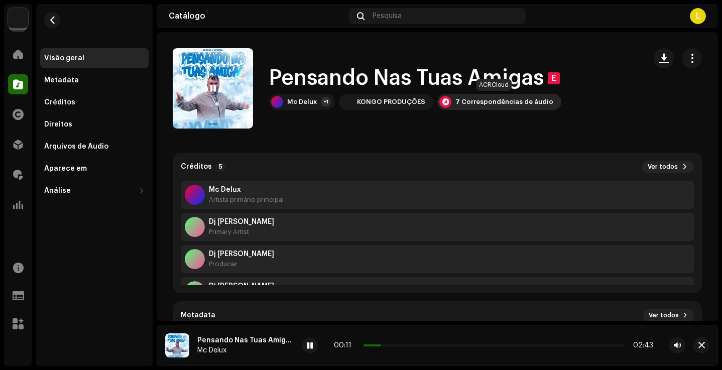
click at [454, 106] on div "7 Correspondências de áudio" at bounding box center [500, 102] width 124 height 16
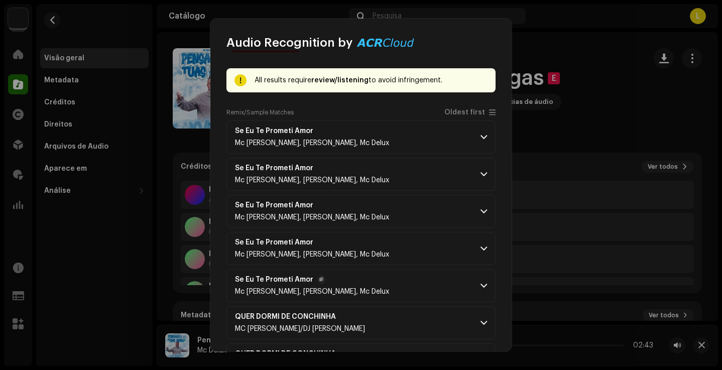
scroll to position [34, 0]
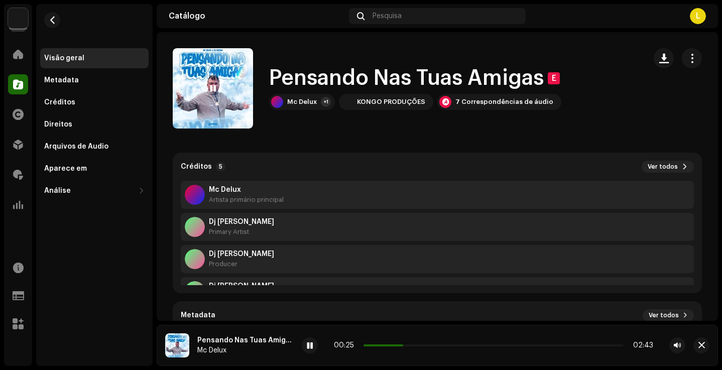
click at [607, 87] on div "Audio Recognition by Remix/Sample 7 All results require review/listening to avo…" at bounding box center [361, 185] width 722 height 370
click at [57, 22] on button "button" at bounding box center [52, 20] width 16 height 16
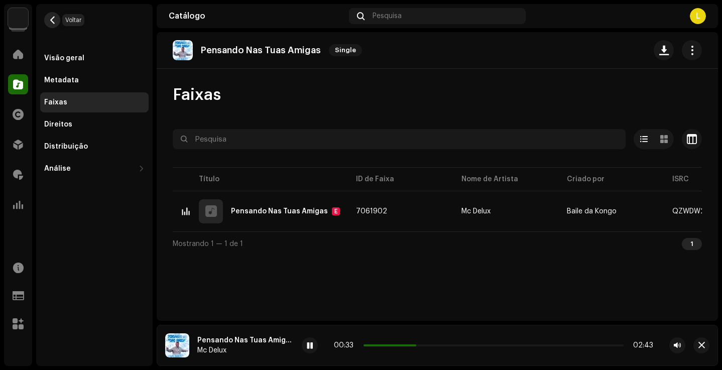
click at [52, 16] on span "button" at bounding box center [53, 20] width 8 height 8
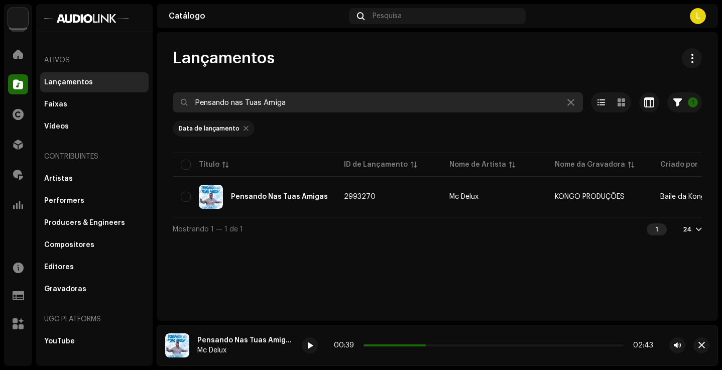
click at [300, 100] on input "⁠Pensando nas Tuas Amiga" at bounding box center [378, 102] width 410 height 20
paste input "⁠ ⁠Aquecimento das Ppkinh"
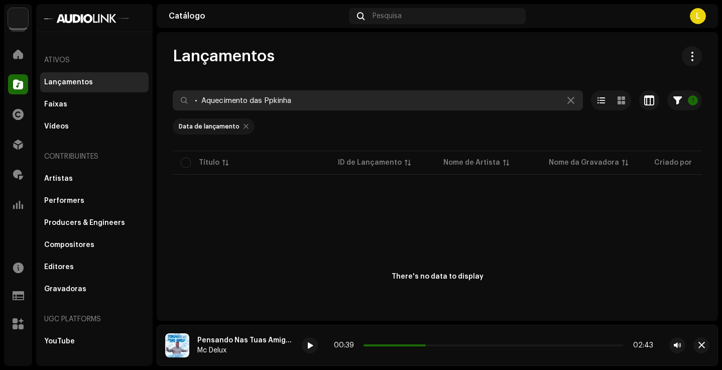
click at [200, 102] on input "•⁠ ⁠Aquecimento das Ppkinha" at bounding box center [378, 100] width 410 height 20
drag, startPoint x: 201, startPoint y: 101, endPoint x: 154, endPoint y: 102, distance: 47.2
click at [154, 102] on div "Audiolink Brasil Home Catálogo Direitos Distribuição Royalties Análise Recursos…" at bounding box center [361, 185] width 722 height 370
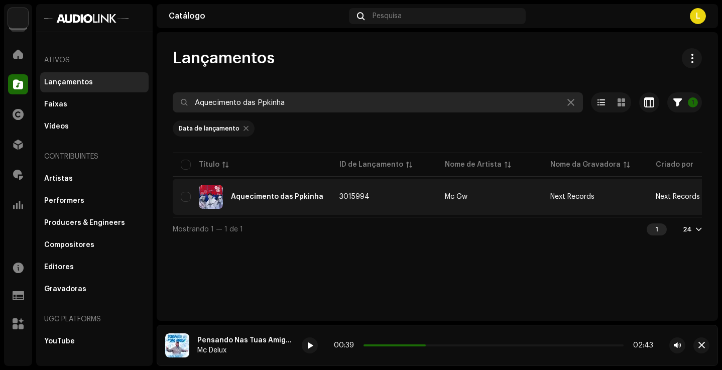
type input "Aquecimento das Ppkinha"
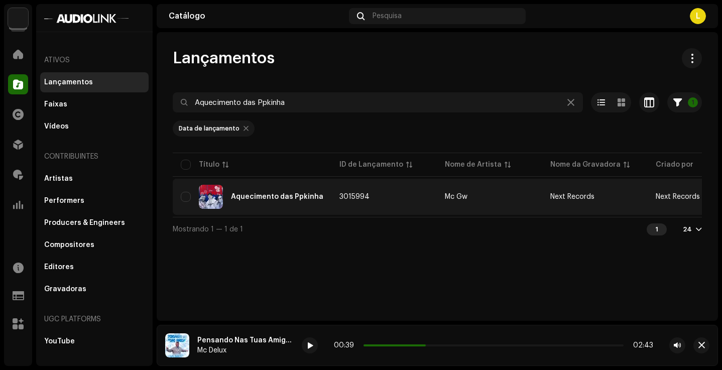
click at [207, 200] on img at bounding box center [211, 197] width 24 height 24
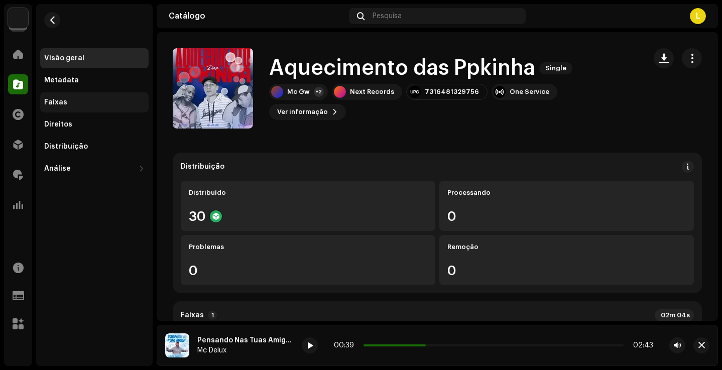
click at [73, 103] on div "Faixas" at bounding box center [94, 102] width 100 height 8
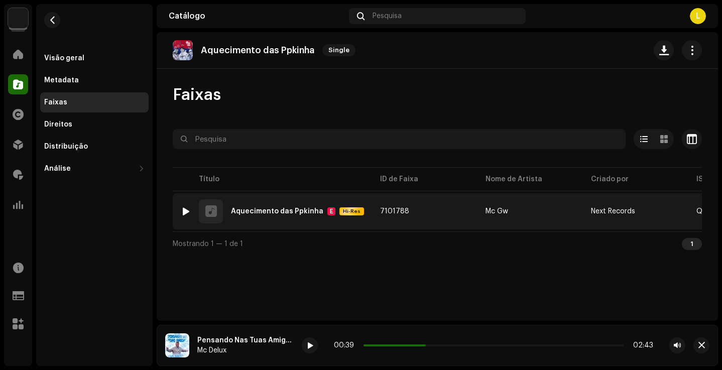
click at [185, 207] on div "1" at bounding box center [186, 211] width 10 height 10
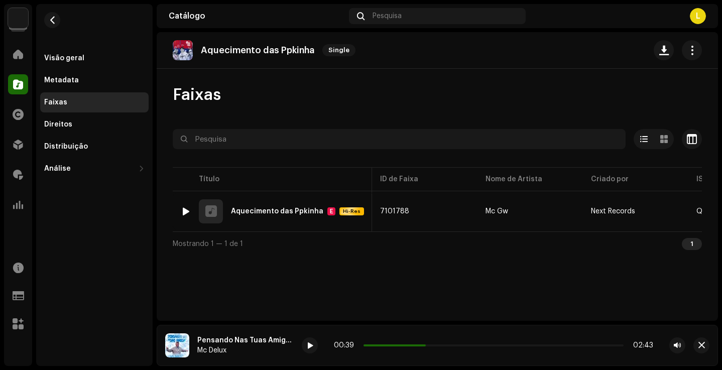
scroll to position [0, 3]
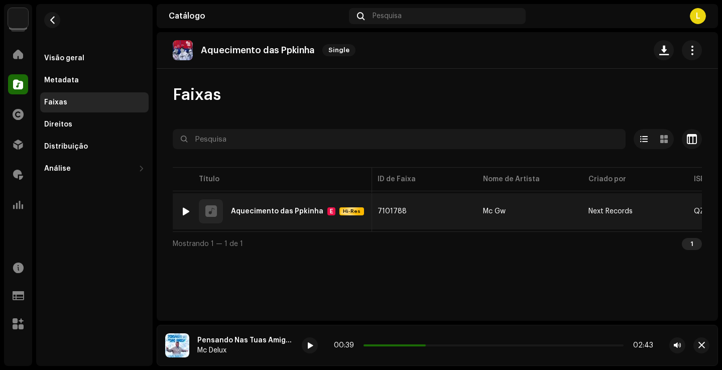
click at [184, 213] on div at bounding box center [186, 211] width 8 height 8
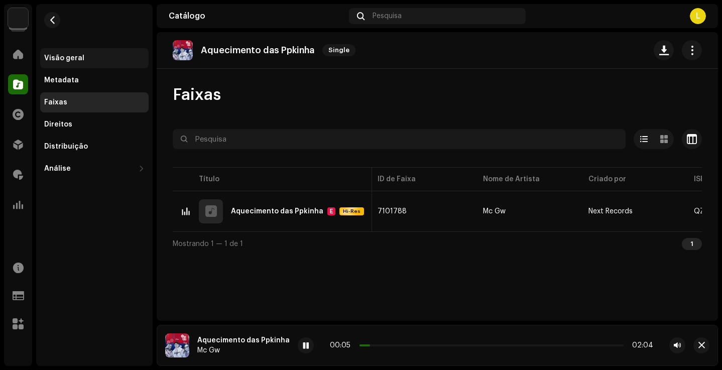
click at [62, 56] on div "Visão geral" at bounding box center [64, 58] width 40 height 8
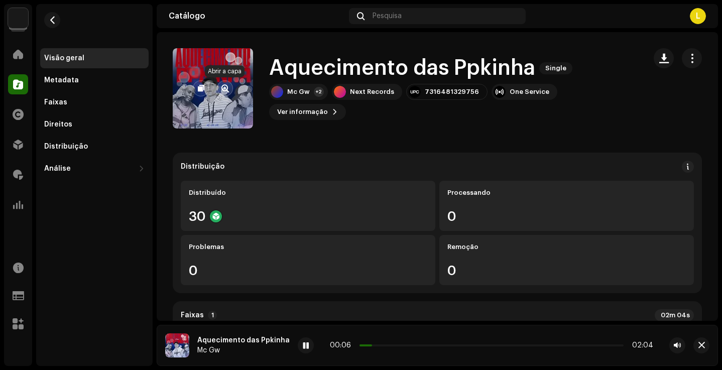
click at [220, 92] on button "button" at bounding box center [225, 88] width 16 height 16
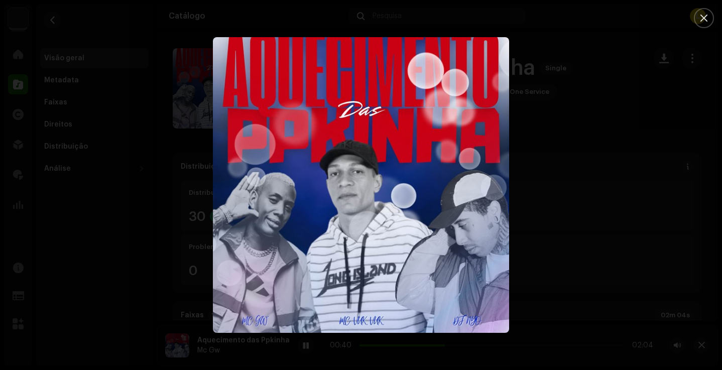
drag, startPoint x: 711, startPoint y: 24, endPoint x: 682, endPoint y: 31, distance: 30.0
click at [711, 24] on button "Close" at bounding box center [704, 18] width 20 height 20
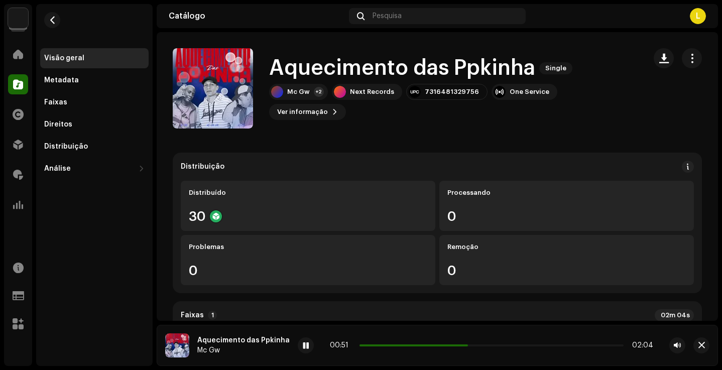
click at [60, 26] on re-m-nav-back at bounding box center [52, 26] width 24 height 44
click at [49, 21] on span "button" at bounding box center [53, 20] width 8 height 8
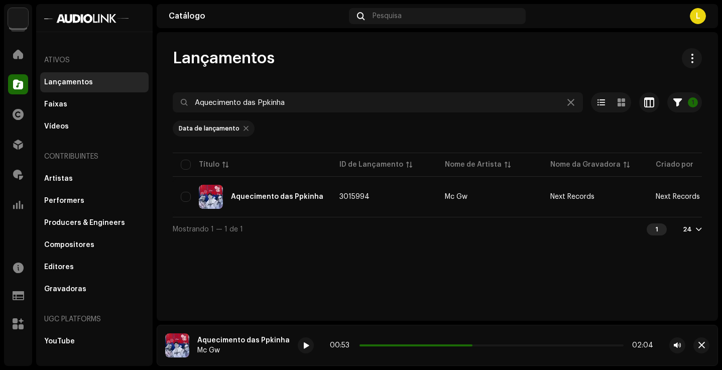
click at [715, 350] on div "Aquecimento das Ppkinha Mc Gw 00:53 02:04" at bounding box center [438, 345] width 562 height 41
click at [706, 348] on button "button" at bounding box center [702, 346] width 16 height 16
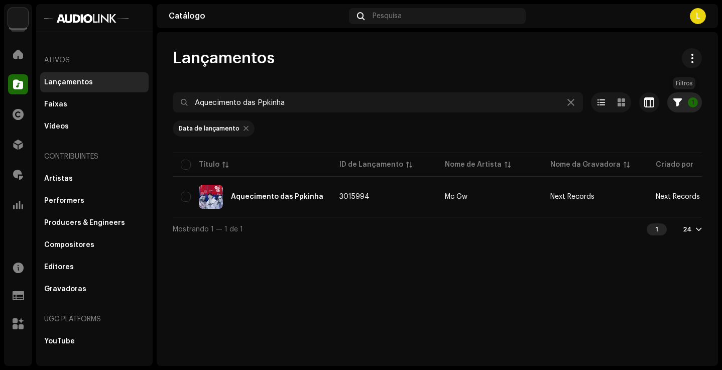
click at [690, 106] on p-badge "1" at bounding box center [693, 102] width 10 height 10
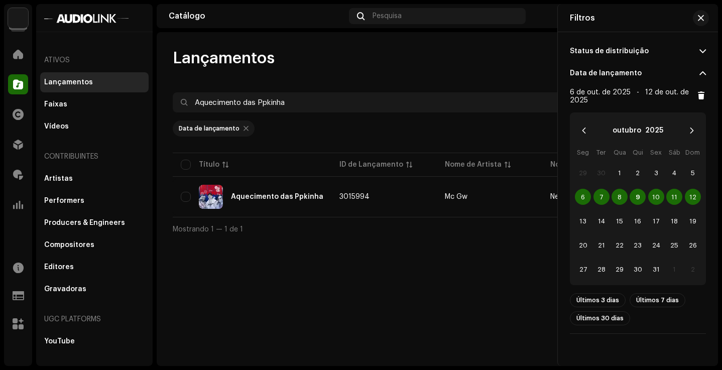
drag, startPoint x: 395, startPoint y: 144, endPoint x: 600, endPoint y: 143, distance: 205.0
click at [401, 143] on re-m-filter-chips "Data de lançamento" at bounding box center [438, 132] width 530 height 38
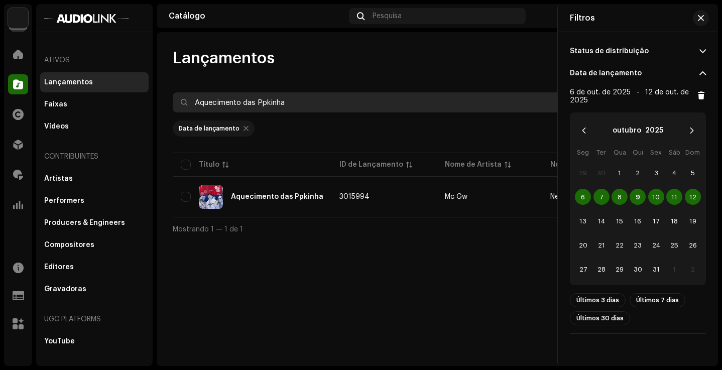
click at [356, 100] on input "Aquecimento das Ppkinha" at bounding box center [378, 102] width 410 height 20
click at [356, 101] on input "Aquecimento das Ppkinha" at bounding box center [378, 102] width 410 height 20
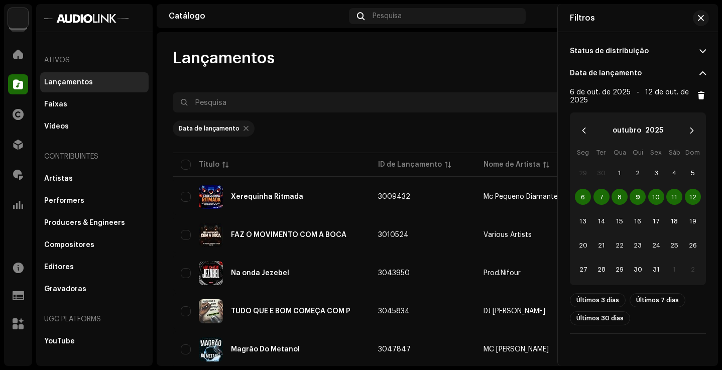
click at [340, 129] on div "Data de lançamento" at bounding box center [438, 129] width 530 height 16
click at [697, 11] on button "button" at bounding box center [701, 18] width 16 height 16
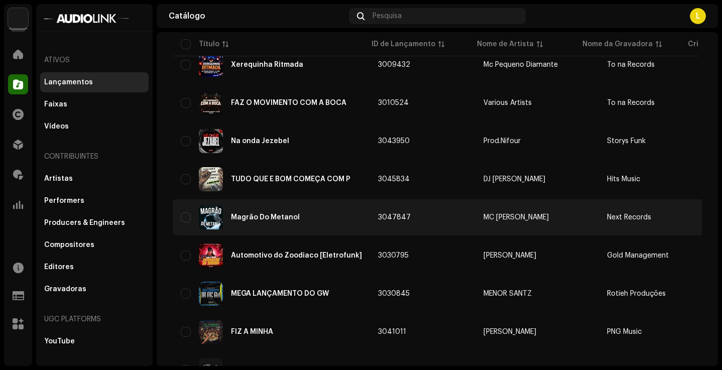
scroll to position [136, 0]
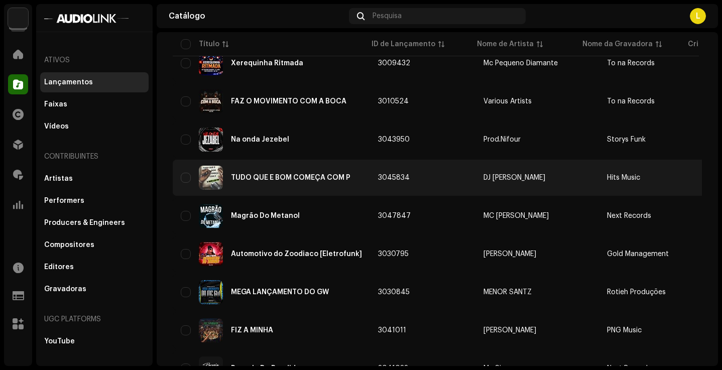
click at [312, 187] on div "TUDO QUE É BOM COMEÇA COM P" at bounding box center [271, 178] width 181 height 24
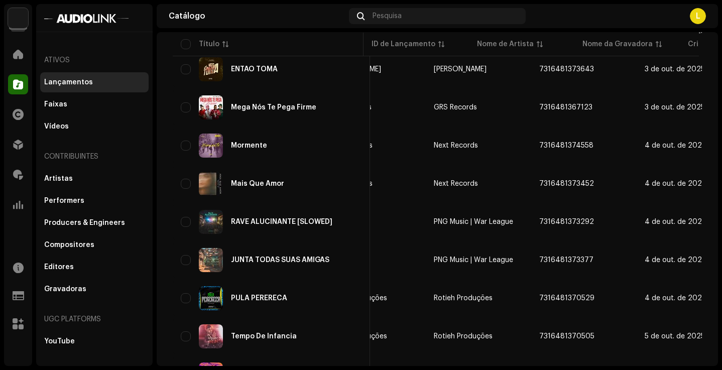
scroll to position [0, 279]
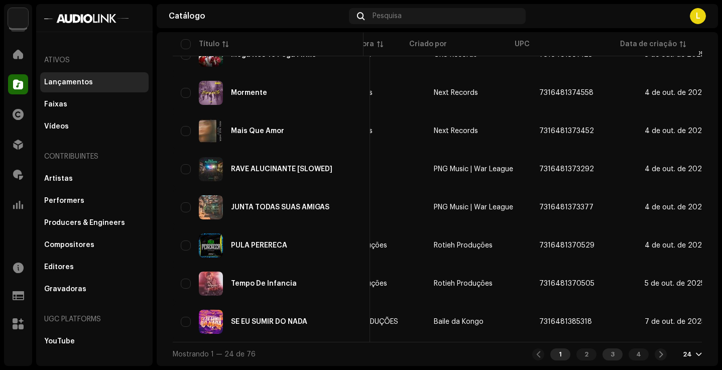
click at [608, 350] on div "3" at bounding box center [613, 355] width 20 height 12
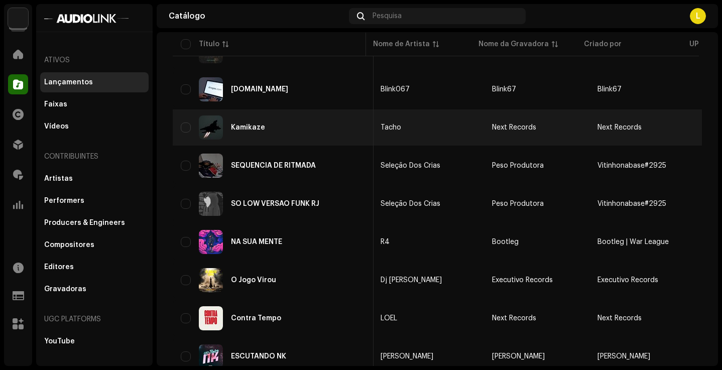
scroll to position [0, 157]
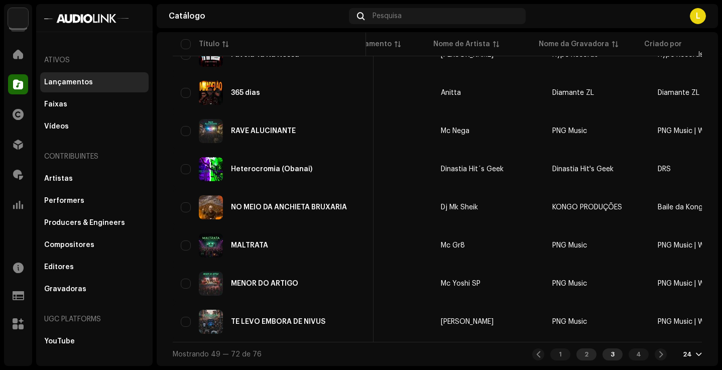
click at [586, 350] on div "2" at bounding box center [587, 355] width 20 height 12
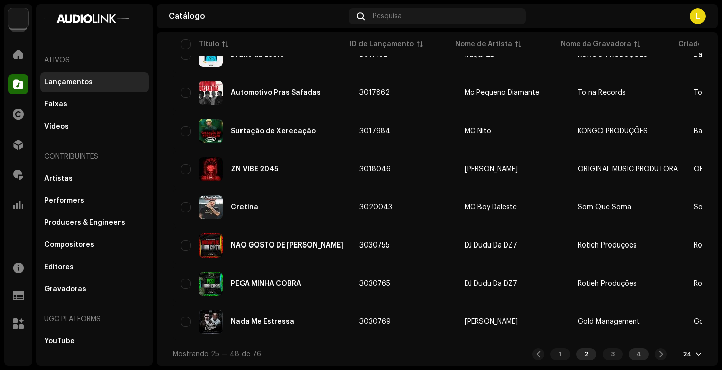
click at [630, 353] on div "4" at bounding box center [639, 355] width 20 height 12
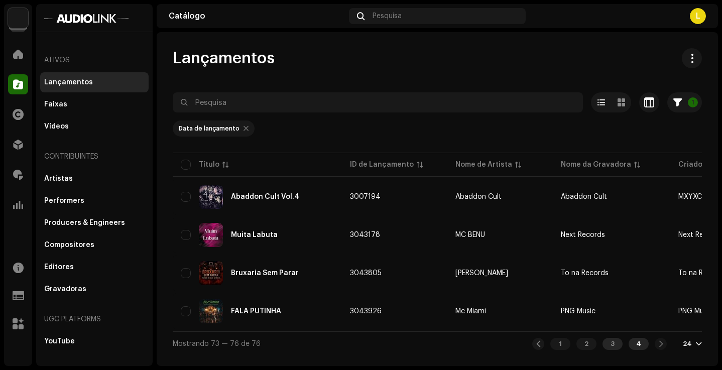
click at [613, 346] on div "3" at bounding box center [613, 344] width 20 height 12
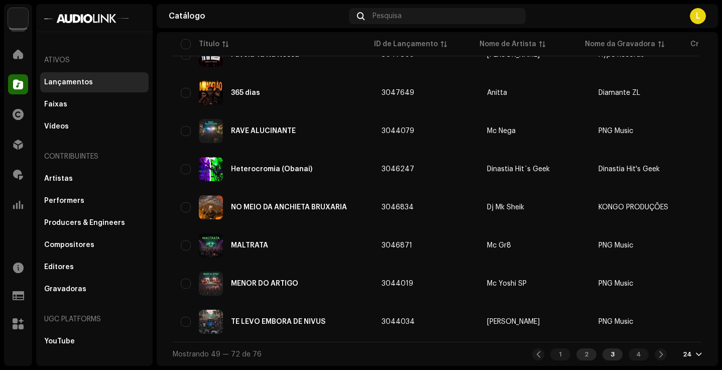
click at [583, 354] on div "2" at bounding box center [587, 355] width 20 height 12
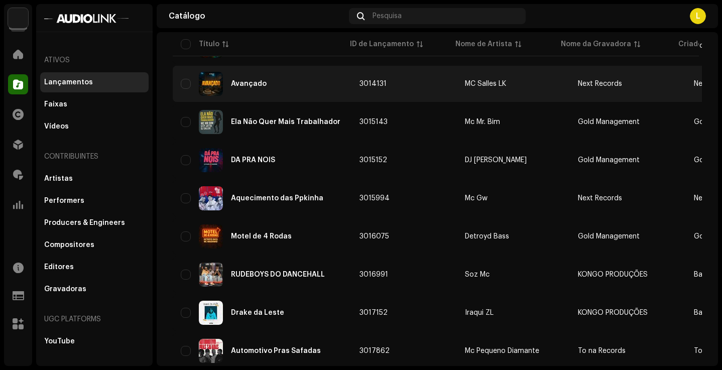
scroll to position [505, 0]
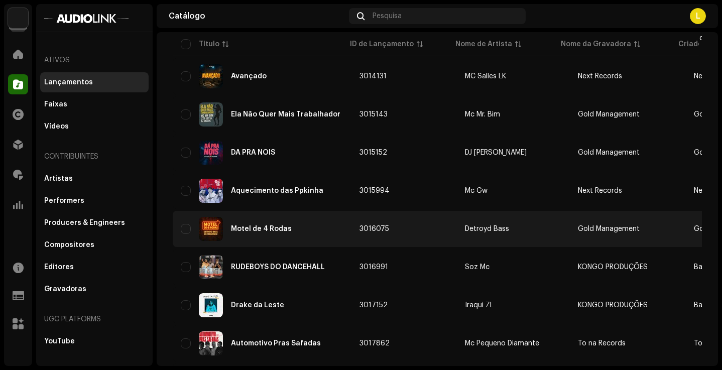
click at [295, 228] on div "Motel de 4 Rodas" at bounding box center [262, 229] width 163 height 24
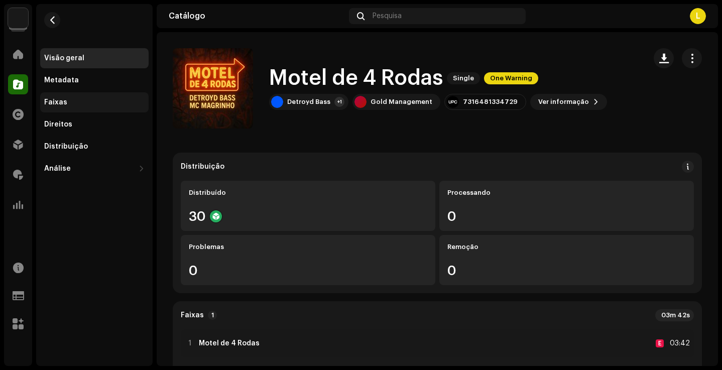
click at [94, 108] on div "Faixas" at bounding box center [94, 102] width 109 height 20
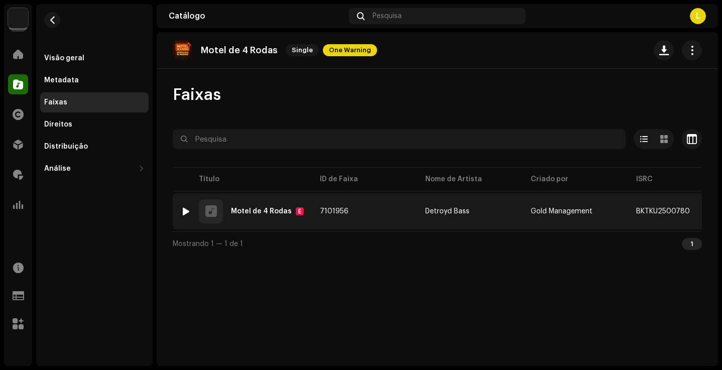
click at [186, 205] on img at bounding box center [185, 211] width 13 height 13
click at [187, 215] on div at bounding box center [186, 211] width 8 height 8
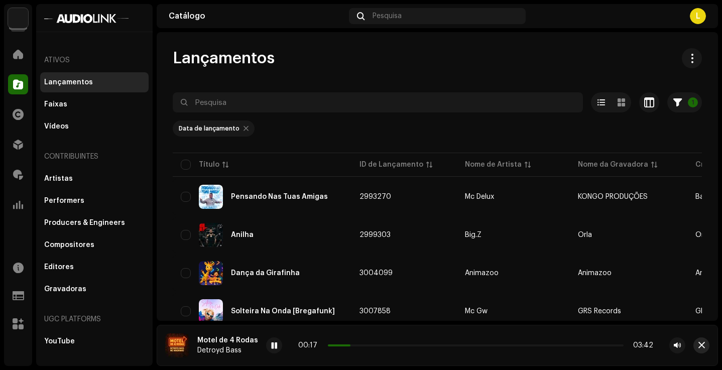
click at [701, 348] on span "button" at bounding box center [702, 346] width 7 height 8
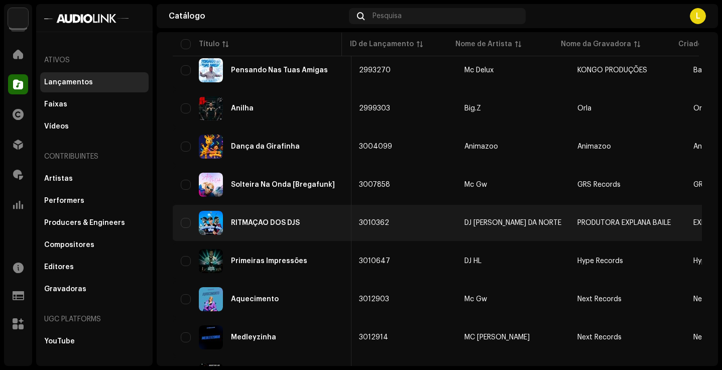
scroll to position [135, 0]
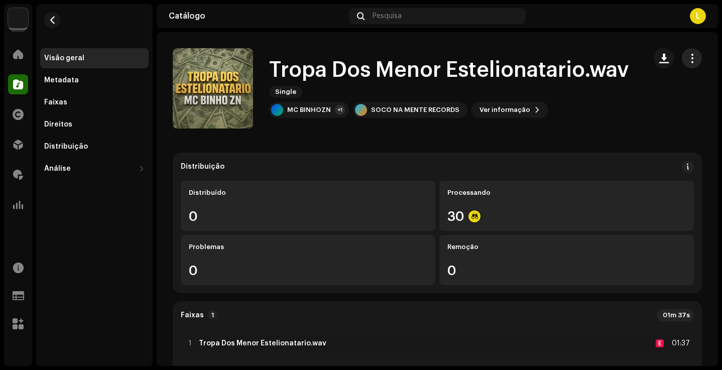
click at [693, 60] on button "button" at bounding box center [692, 58] width 20 height 20
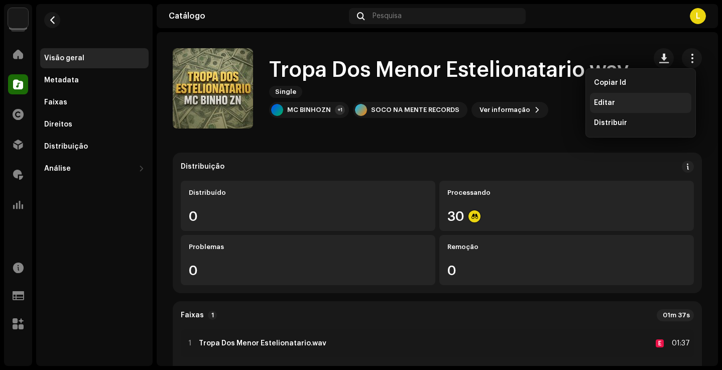
click at [611, 104] on span "Editar" at bounding box center [604, 103] width 21 height 8
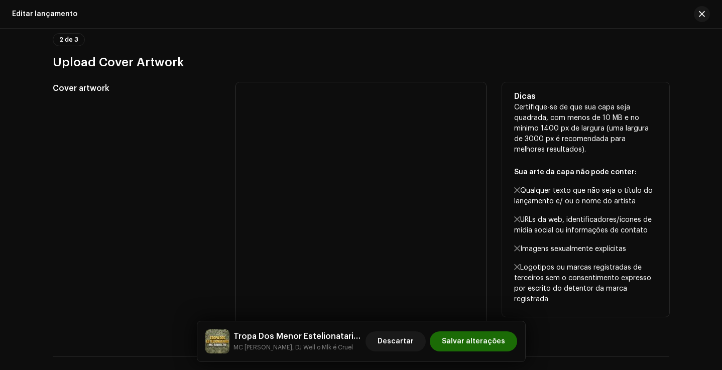
scroll to position [388, 0]
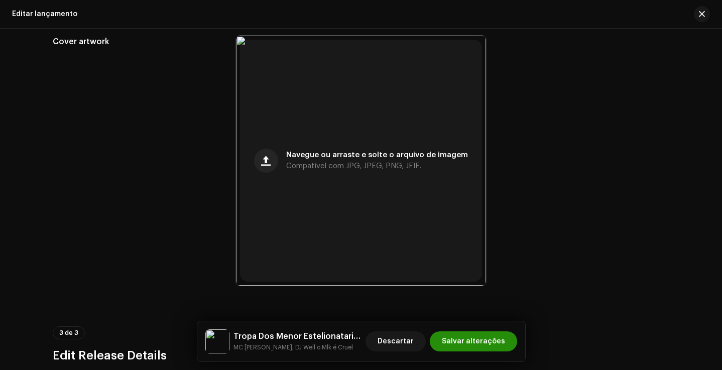
click at [477, 345] on span "Salvar alterações" at bounding box center [473, 342] width 63 height 20
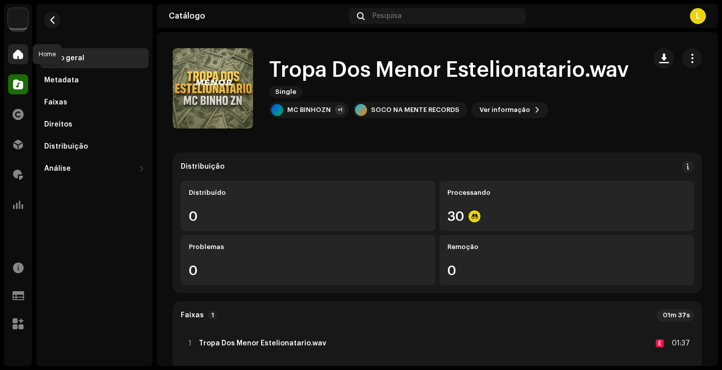
click at [17, 57] on span at bounding box center [18, 54] width 10 height 8
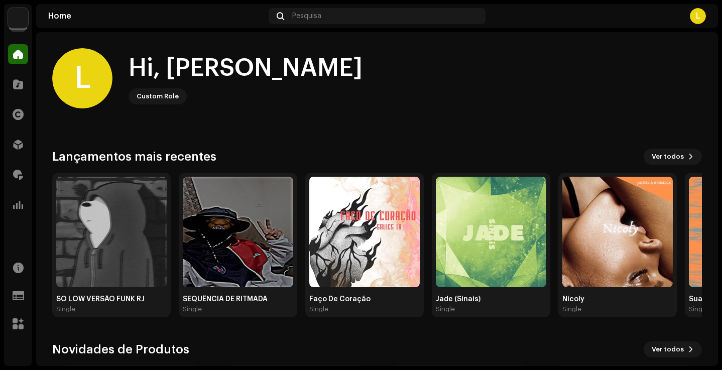
click at [584, 7] on div "Home Pesquisa L" at bounding box center [377, 16] width 682 height 24
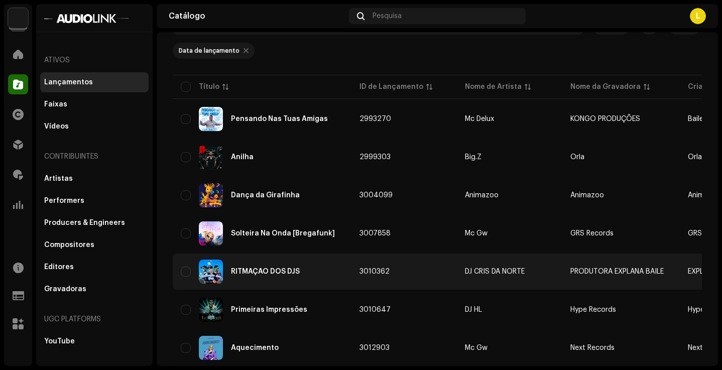
scroll to position [77, 0]
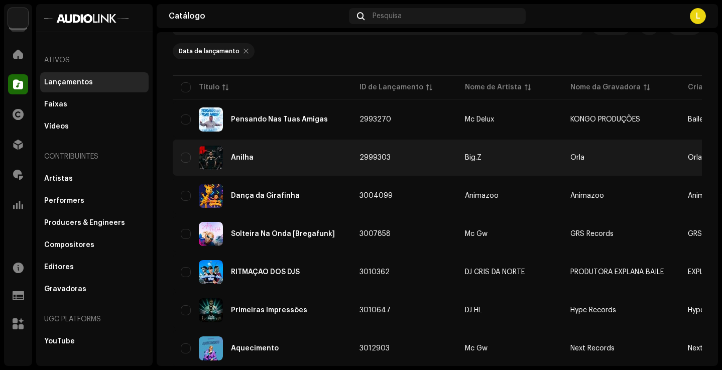
click at [238, 154] on div "Anilha" at bounding box center [262, 158] width 163 height 24
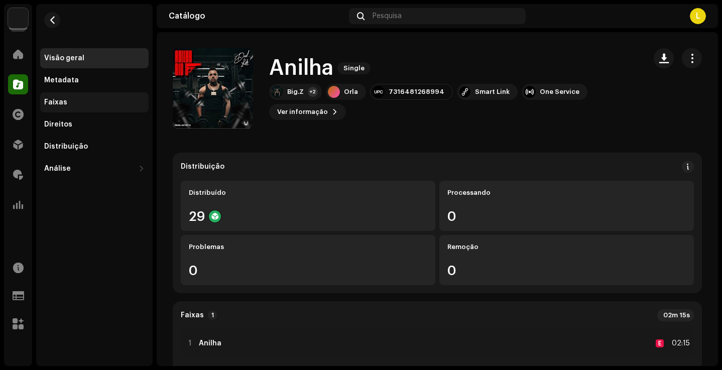
click at [81, 102] on div "Faixas" at bounding box center [94, 102] width 100 height 8
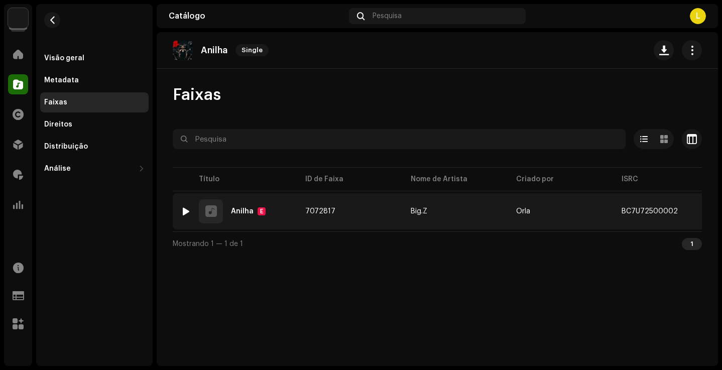
click at [188, 215] on div at bounding box center [186, 211] width 8 height 8
click at [184, 210] on div at bounding box center [186, 211] width 8 height 8
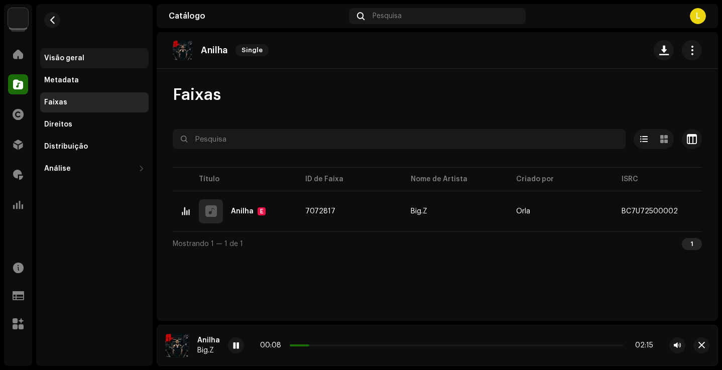
click at [69, 57] on div "Visão geral" at bounding box center [64, 58] width 40 height 8
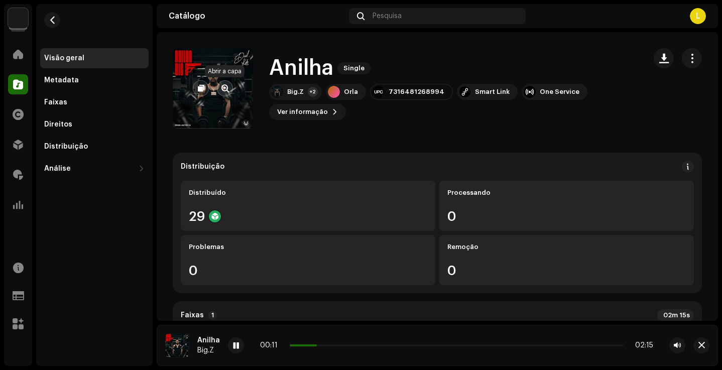
click at [221, 87] on button "button" at bounding box center [225, 88] width 16 height 16
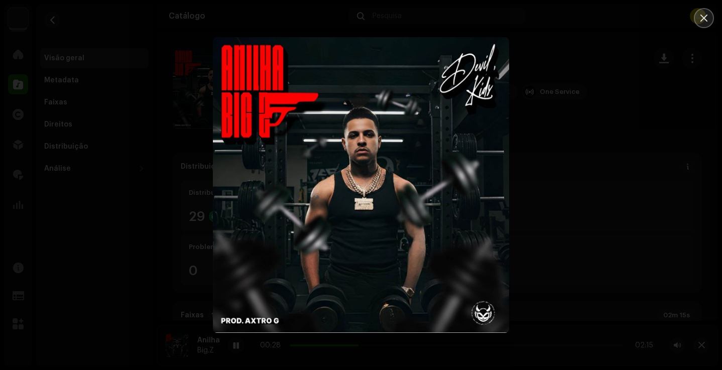
click at [706, 12] on button "Close" at bounding box center [704, 18] width 20 height 20
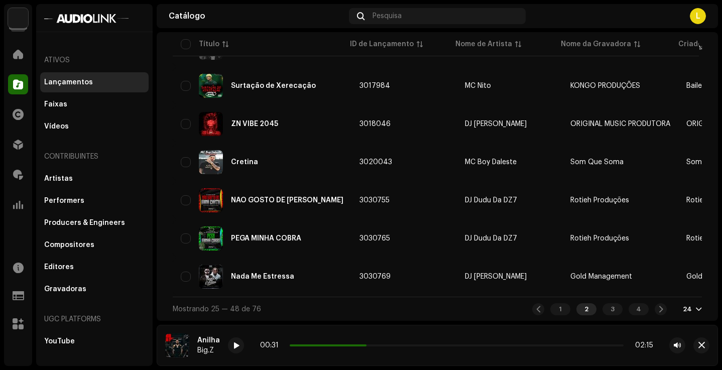
scroll to position [805, 0]
click at [564, 310] on div "1" at bounding box center [561, 309] width 20 height 12
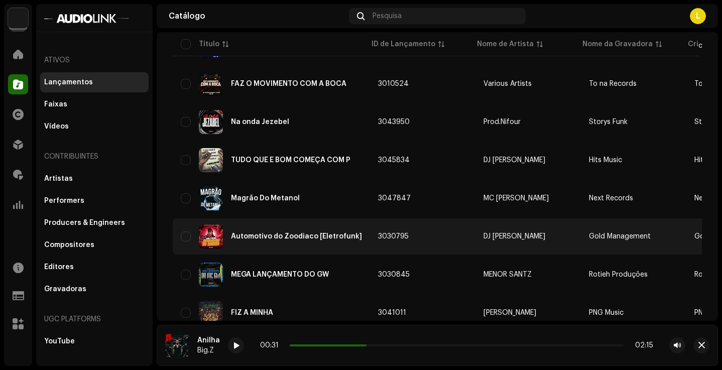
click at [279, 239] on div "Automotivo do Zoodiaco [Eletrofunk]" at bounding box center [296, 236] width 131 height 7
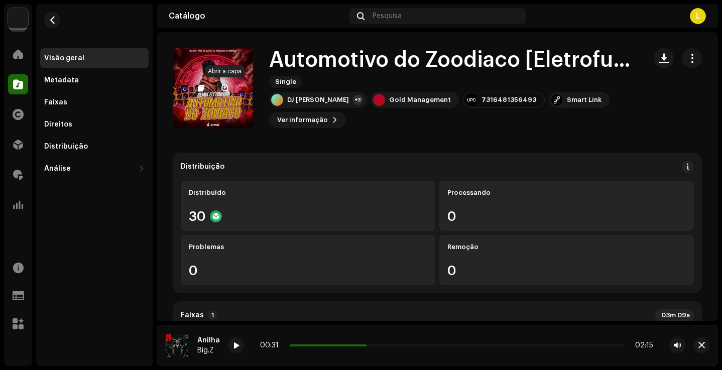
click at [223, 90] on span "button" at bounding box center [226, 88] width 8 height 8
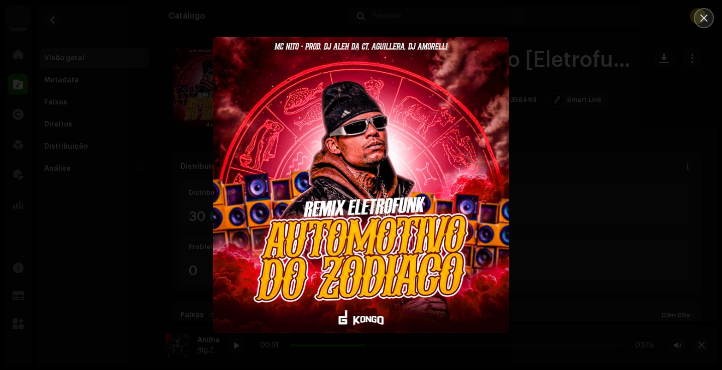
click at [701, 13] on button "Close" at bounding box center [704, 18] width 20 height 20
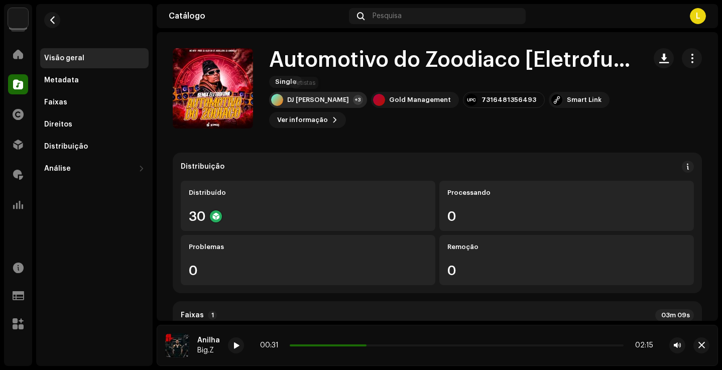
click at [314, 102] on div "DJ Amorelli" at bounding box center [318, 100] width 62 height 8
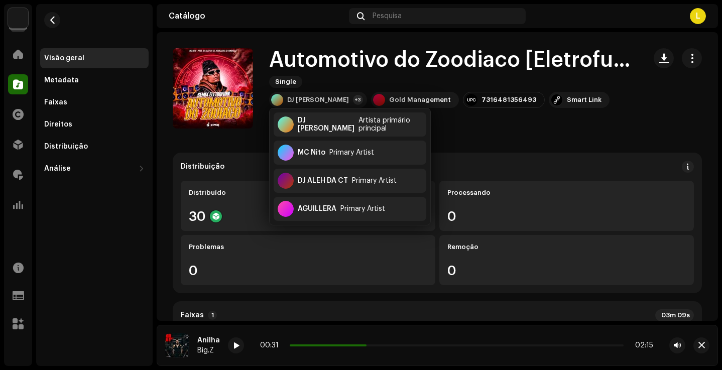
drag, startPoint x: 616, startPoint y: 139, endPoint x: 430, endPoint y: 119, distance: 187.4
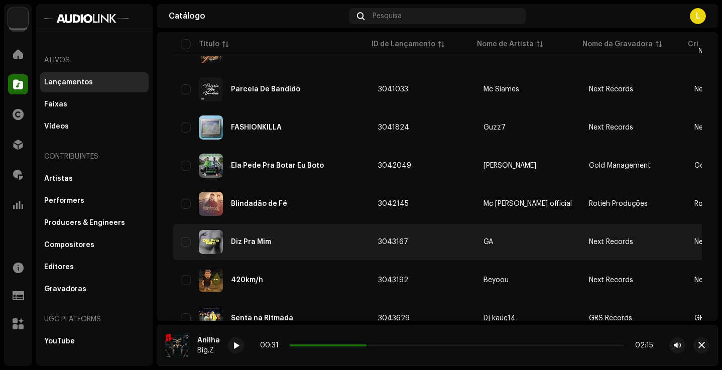
scroll to position [415, 0]
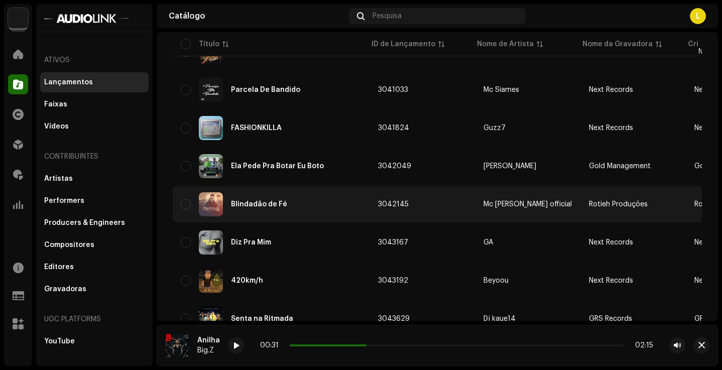
click at [265, 204] on div "Blindadão de Fé" at bounding box center [259, 204] width 56 height 7
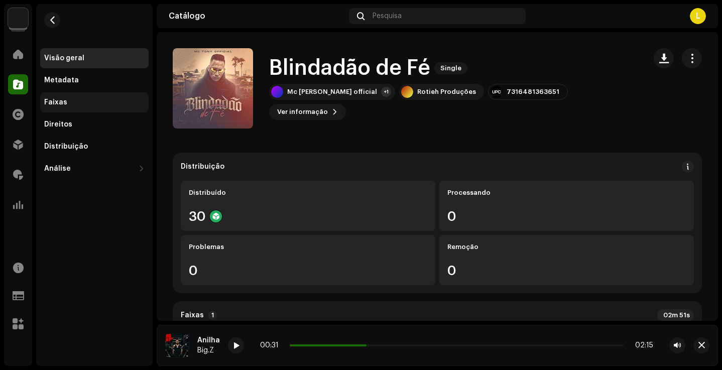
click at [83, 109] on div "Faixas" at bounding box center [94, 102] width 109 height 20
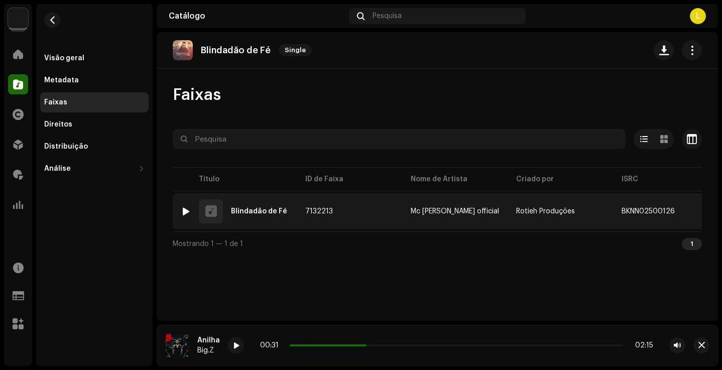
click at [189, 211] on div at bounding box center [186, 211] width 8 height 8
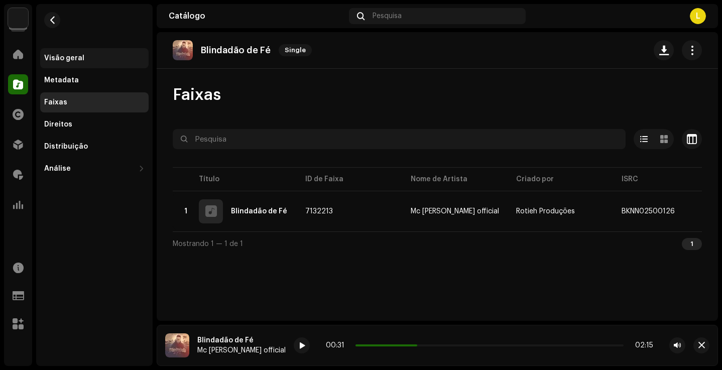
click at [100, 58] on div "Visão geral" at bounding box center [94, 58] width 100 height 8
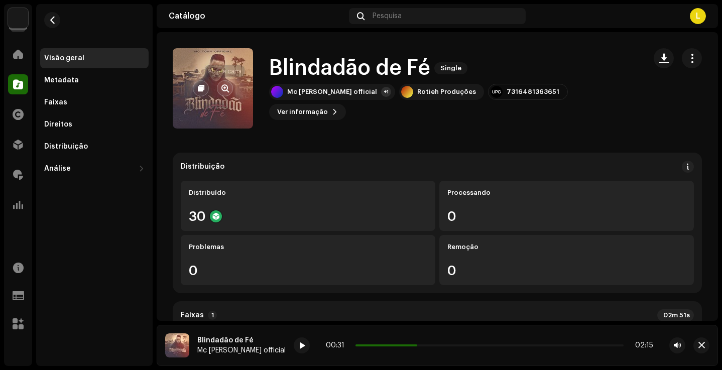
click at [226, 92] on span "button" at bounding box center [226, 88] width 8 height 8
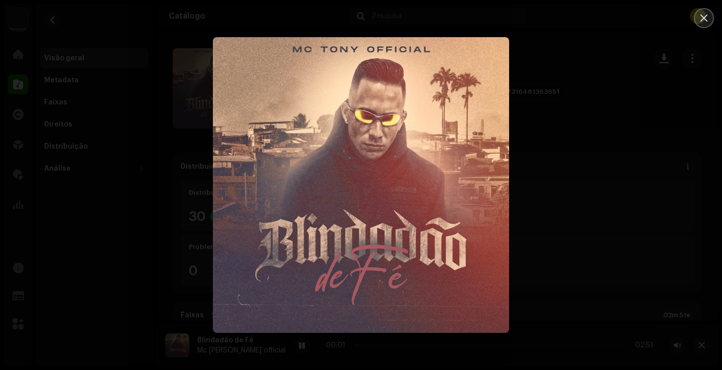
click at [696, 22] on button "Close" at bounding box center [704, 18] width 20 height 20
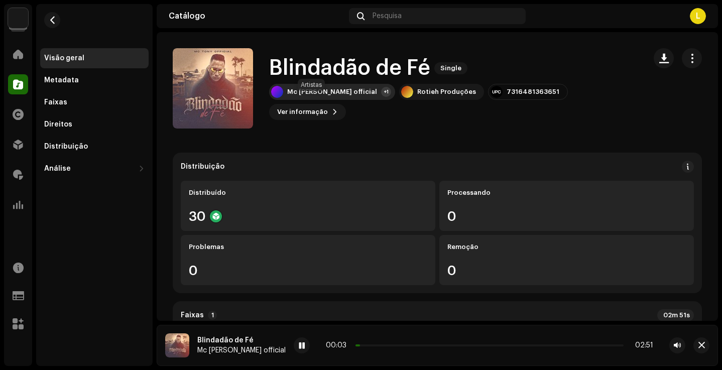
click at [314, 96] on div "Mc Tony official" at bounding box center [332, 92] width 90 height 8
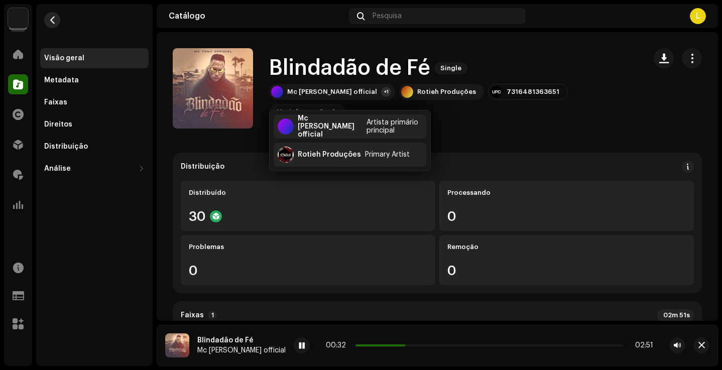
click at [49, 16] on button "button" at bounding box center [52, 20] width 16 height 16
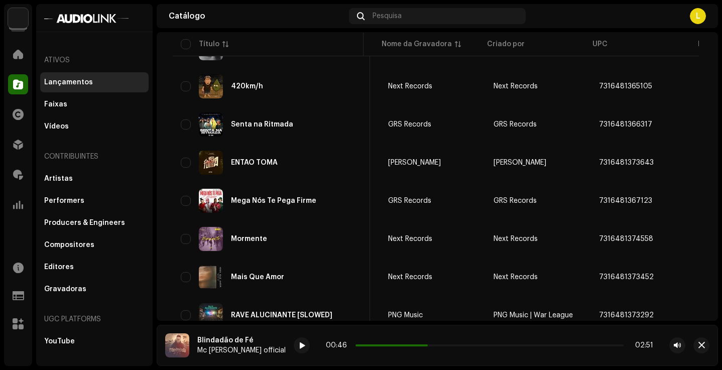
scroll to position [608, 0]
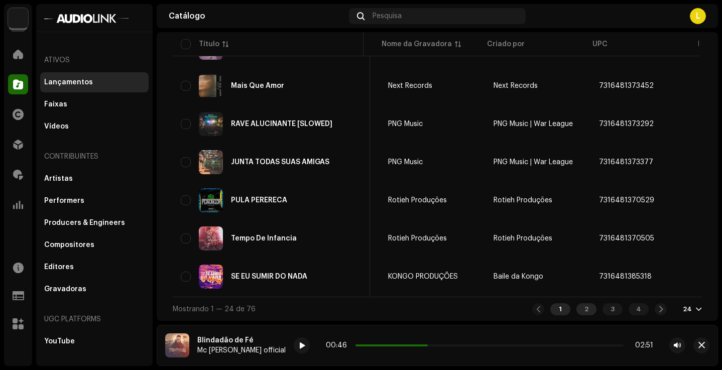
click at [584, 305] on div "2" at bounding box center [587, 309] width 20 height 12
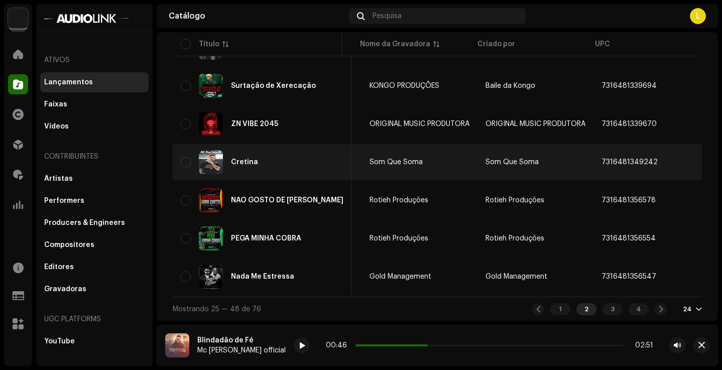
scroll to position [805, 0]
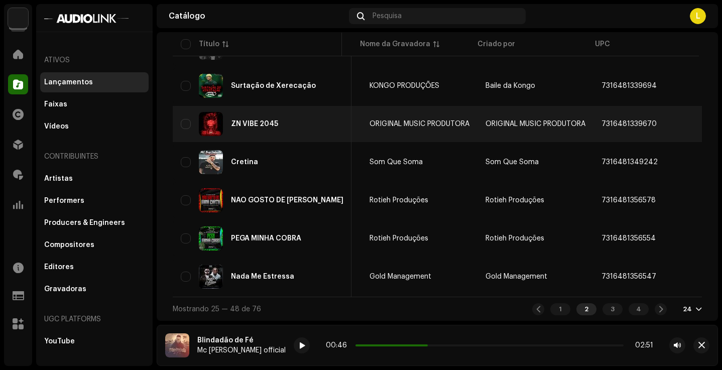
click at [256, 123] on div "ZN VIBE 2045" at bounding box center [254, 124] width 47 height 7
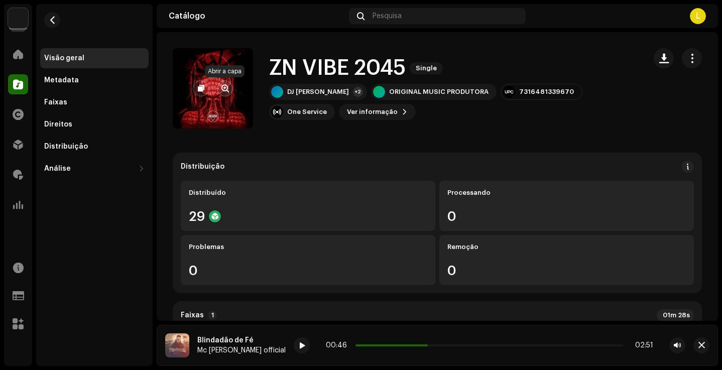
click at [226, 91] on span "button" at bounding box center [226, 88] width 8 height 8
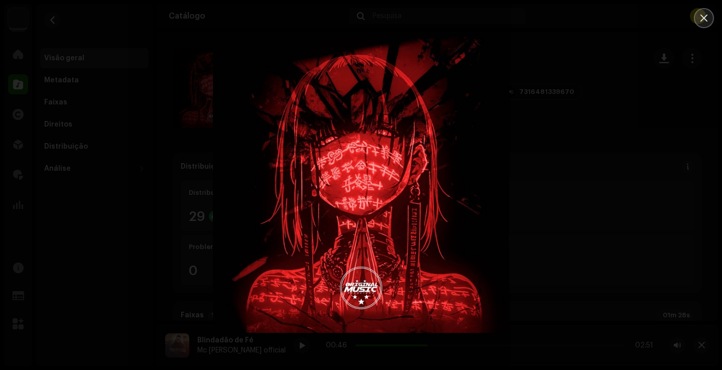
click at [702, 12] on button "Close" at bounding box center [704, 18] width 20 height 20
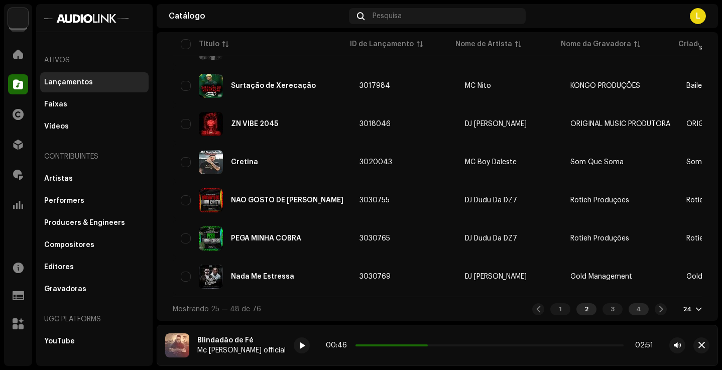
scroll to position [805, 0]
click at [609, 307] on div "3" at bounding box center [613, 309] width 20 height 12
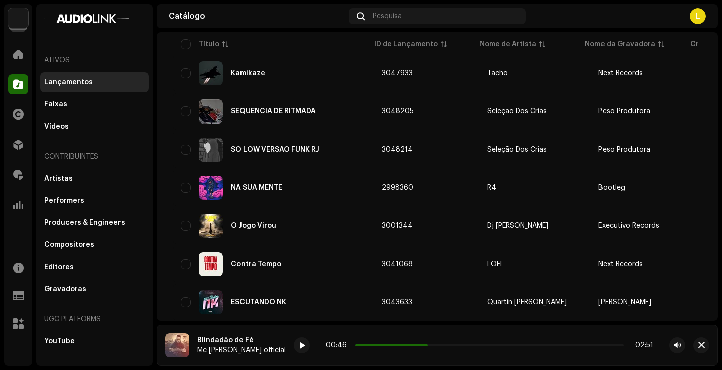
scroll to position [348, 0]
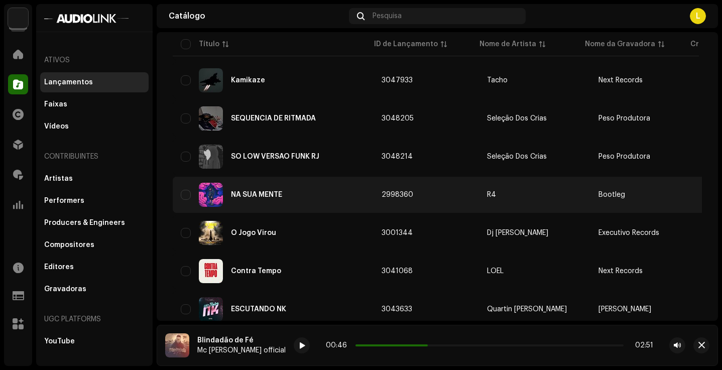
click at [286, 196] on div "NA SUA MENTE" at bounding box center [273, 195] width 185 height 24
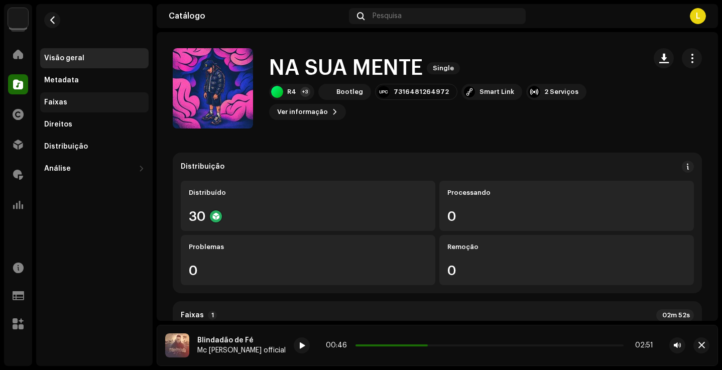
click at [70, 107] on div "Faixas" at bounding box center [94, 102] width 109 height 20
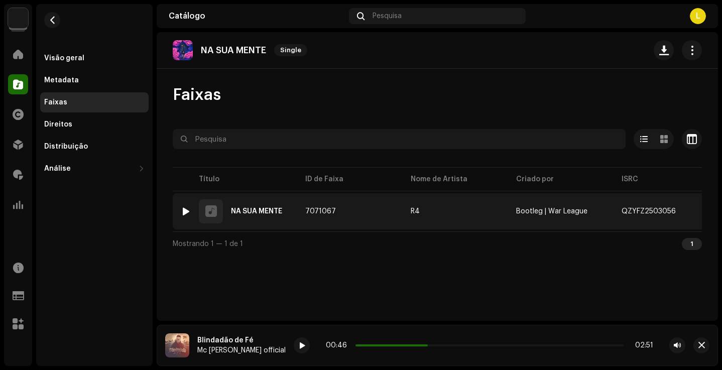
click at [184, 215] on div at bounding box center [186, 211] width 8 height 8
click at [186, 210] on div at bounding box center [186, 211] width 8 height 8
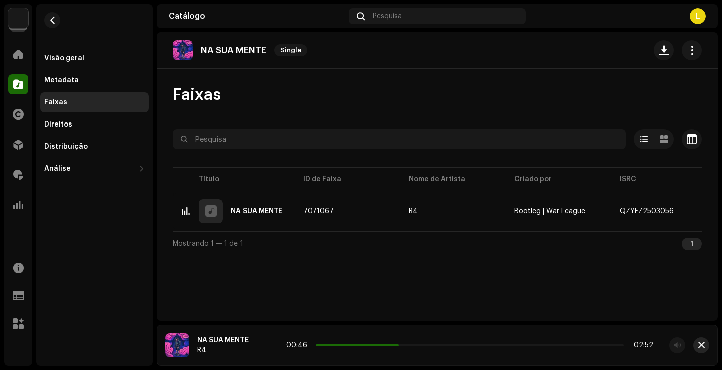
click at [707, 346] on button "button" at bounding box center [702, 346] width 16 height 16
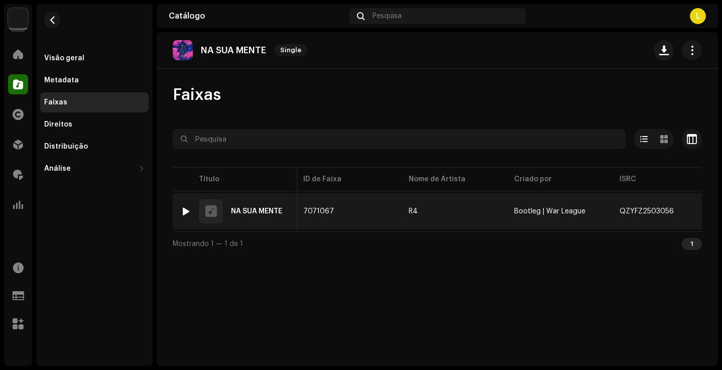
click at [186, 210] on div at bounding box center [186, 211] width 8 height 8
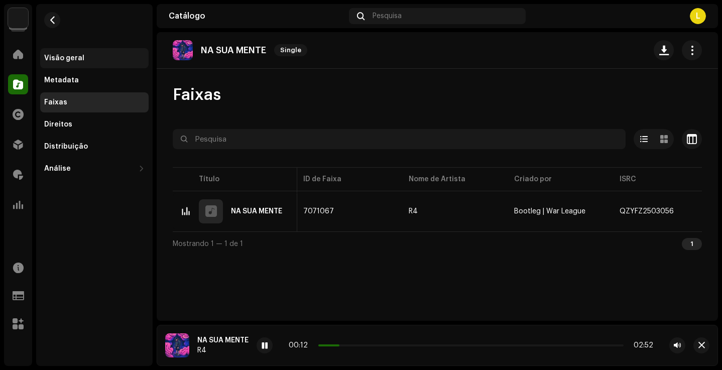
click at [79, 53] on div "Visão geral" at bounding box center [94, 58] width 109 height 20
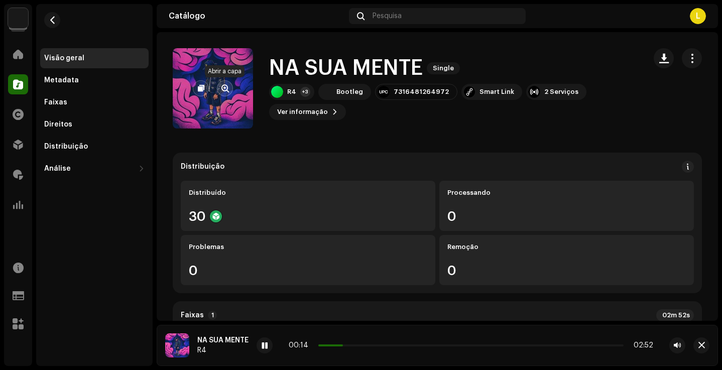
click at [227, 93] on button "button" at bounding box center [225, 88] width 16 height 16
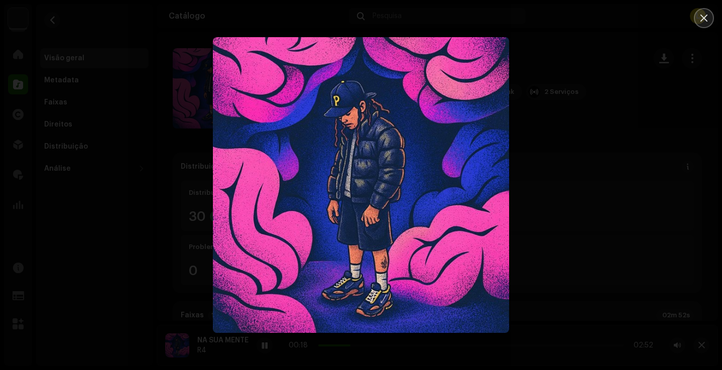
click at [697, 15] on button "Close" at bounding box center [704, 18] width 20 height 20
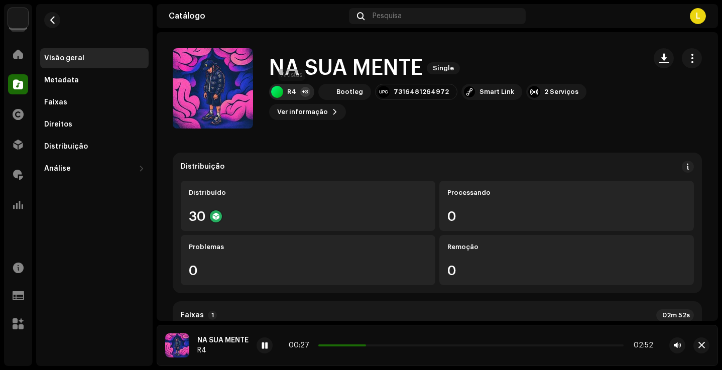
click at [291, 97] on div "R4 +3" at bounding box center [291, 92] width 45 height 16
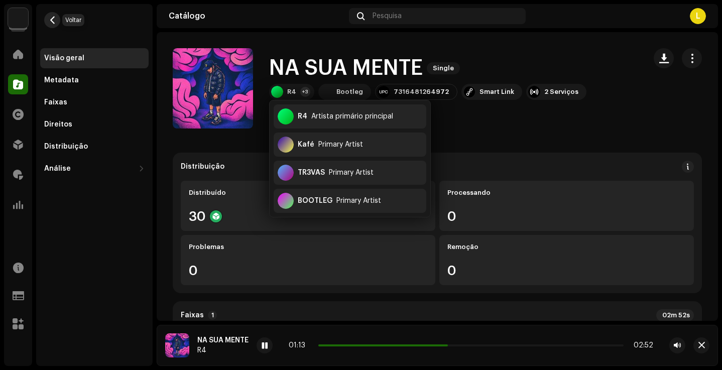
click at [49, 21] on span "button" at bounding box center [53, 20] width 8 height 8
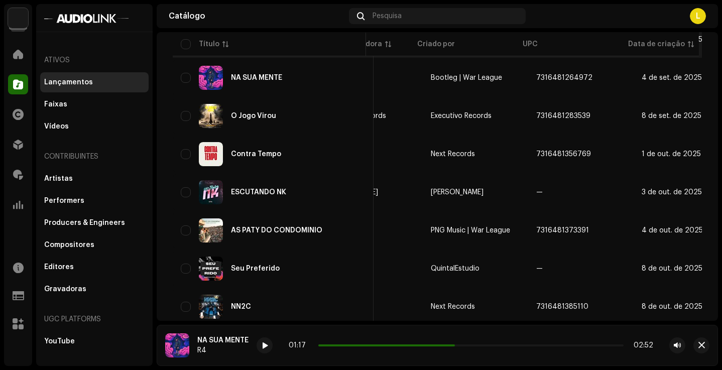
scroll to position [466, 0]
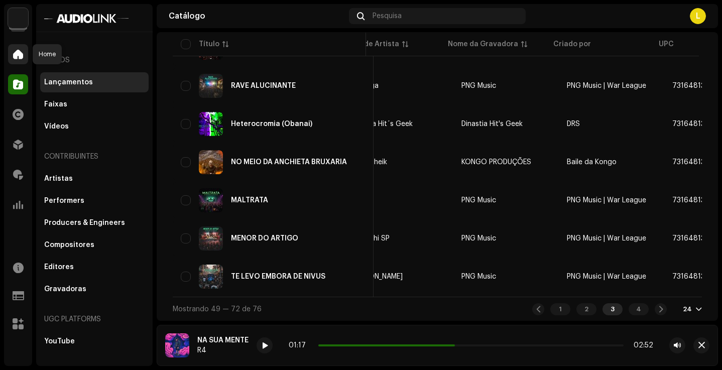
click at [11, 50] on div at bounding box center [18, 54] width 20 height 20
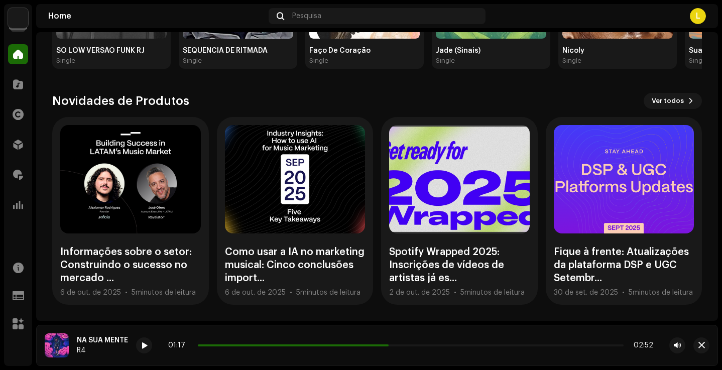
scroll to position [249, 0]
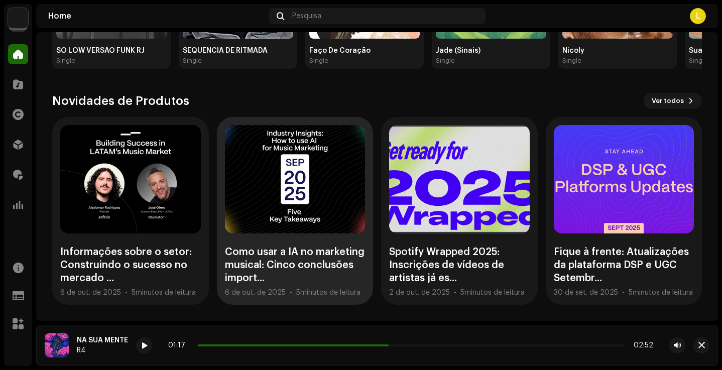
click at [323, 204] on div at bounding box center [295, 179] width 141 height 109
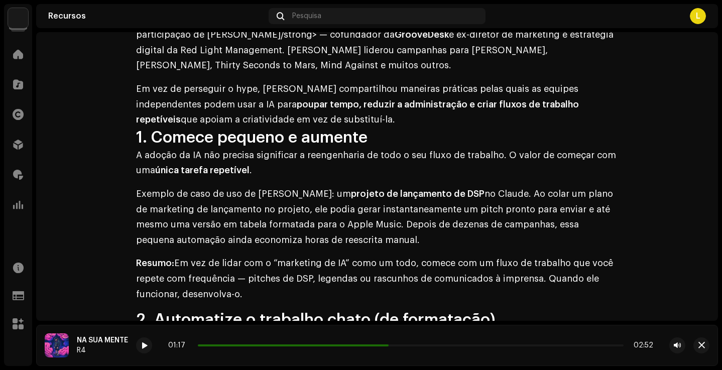
scroll to position [319, 0]
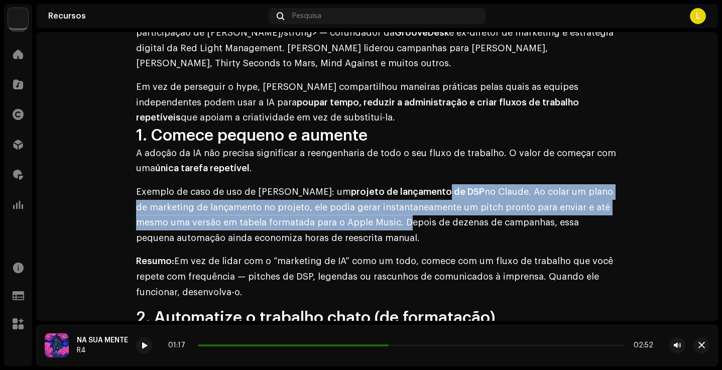
drag, startPoint x: 341, startPoint y: 233, endPoint x: 392, endPoint y: 200, distance: 60.5
click at [392, 200] on p "Exemplo de caso de uso de Justin: um projeto de lançamento de DSP no Claude. Ao…" at bounding box center [377, 214] width 482 height 61
click at [335, 225] on p "Exemplo de caso de uso de Justin: um projeto de lançamento de DSP no Claude. Ao…" at bounding box center [377, 214] width 482 height 61
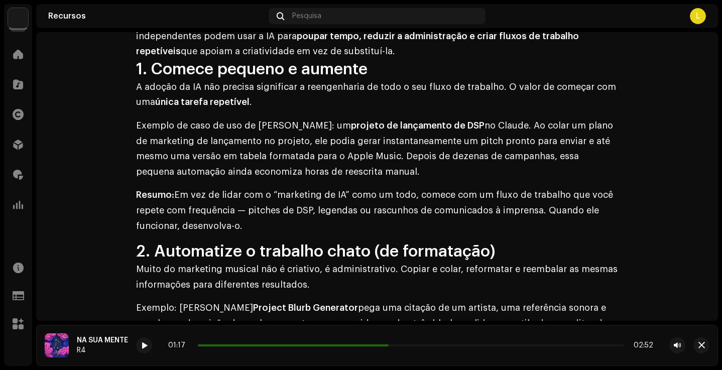
scroll to position [395, 0]
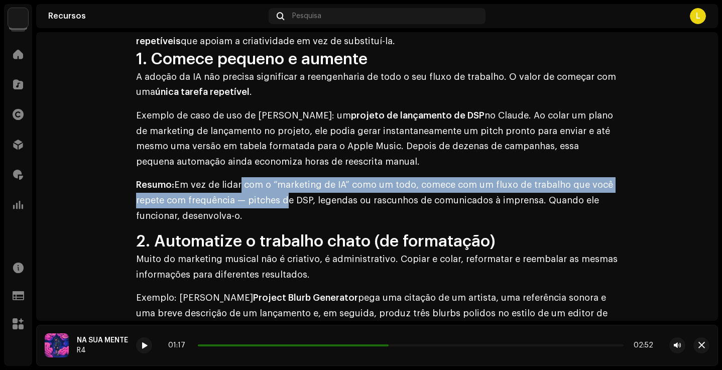
drag, startPoint x: 235, startPoint y: 199, endPoint x: 279, endPoint y: 201, distance: 44.3
click at [279, 201] on p "Resumo: Em vez de lidar com o “marketing de IA” como um todo, comece com um flu…" at bounding box center [377, 200] width 482 height 46
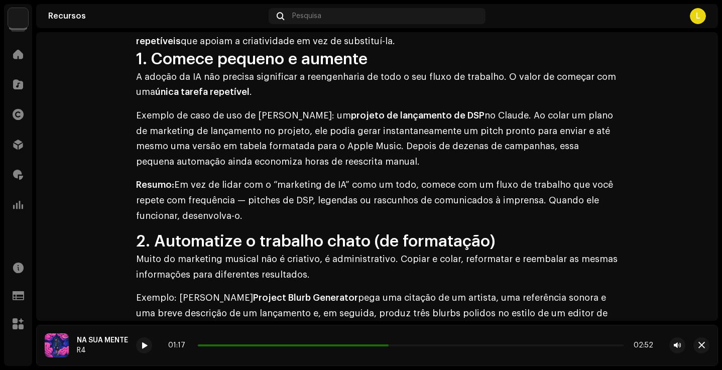
click at [157, 189] on strong "Resumo:" at bounding box center [155, 184] width 38 height 9
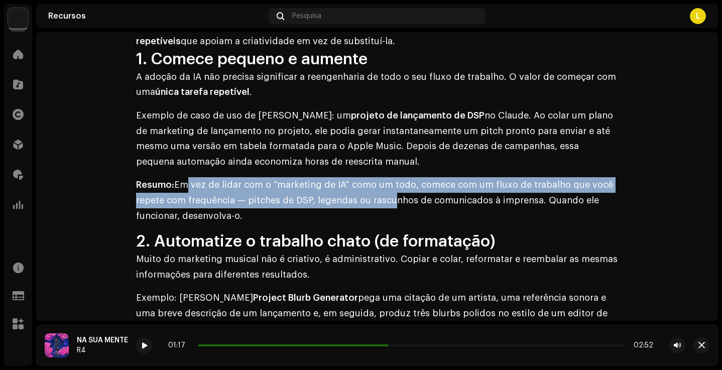
drag, startPoint x: 178, startPoint y: 194, endPoint x: 381, endPoint y: 207, distance: 203.4
click at [382, 205] on p "Resumo: Em vez de lidar com o “marketing de IA” como um todo, comece com um flu…" at bounding box center [377, 200] width 482 height 46
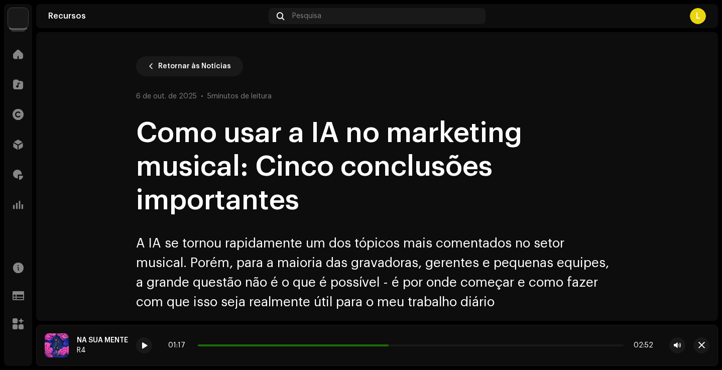
scroll to position [0, 0]
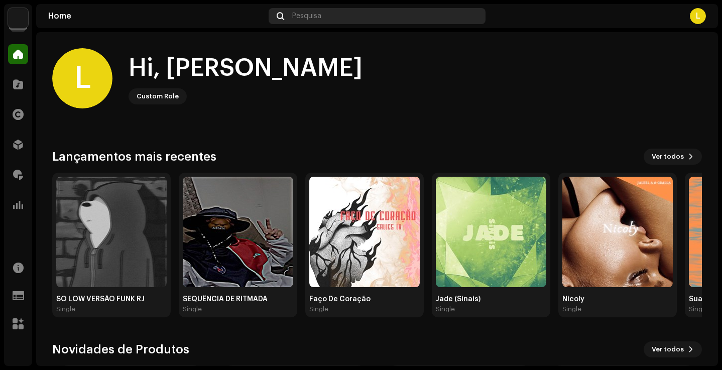
click at [315, 19] on span "Pesquisa" at bounding box center [306, 16] width 29 height 8
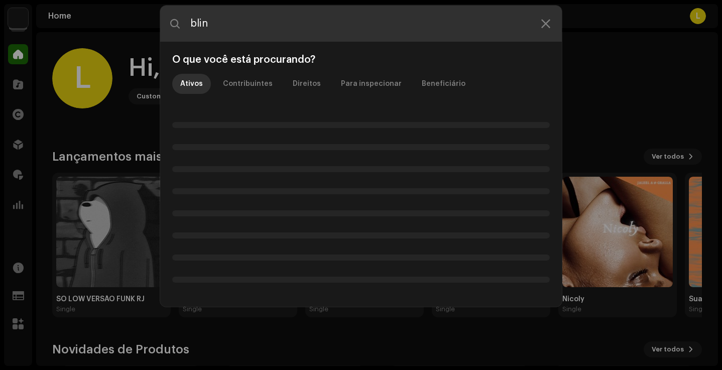
type input "blink"
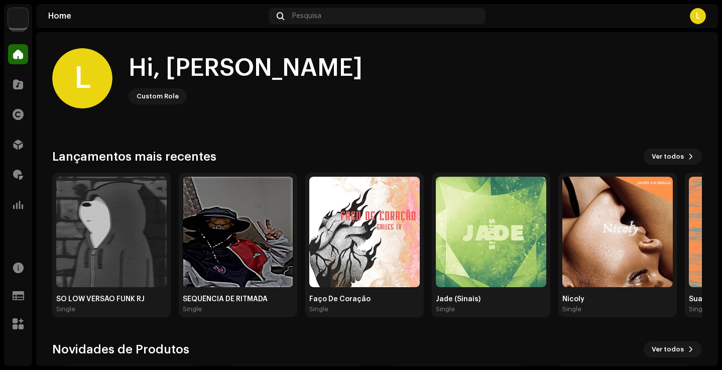
click at [13, 25] on img at bounding box center [18, 18] width 20 height 20
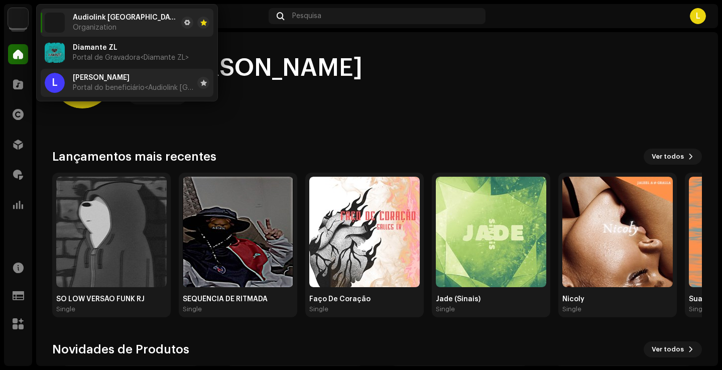
click at [160, 83] on div "Lucas Henrique Zanzini Junqueira Portal do beneficiário <Audiolink Brasil>" at bounding box center [133, 83] width 121 height 18
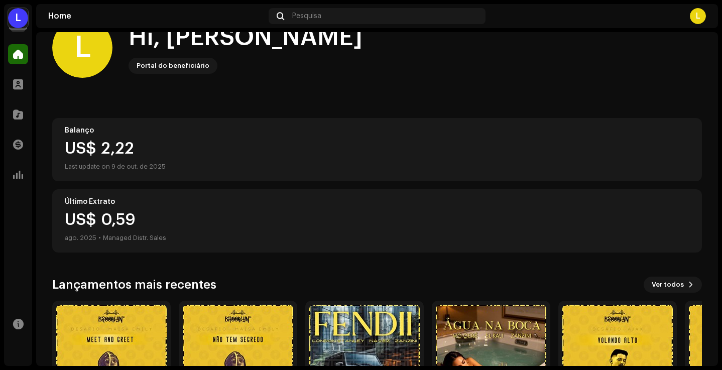
scroll to position [30, 0]
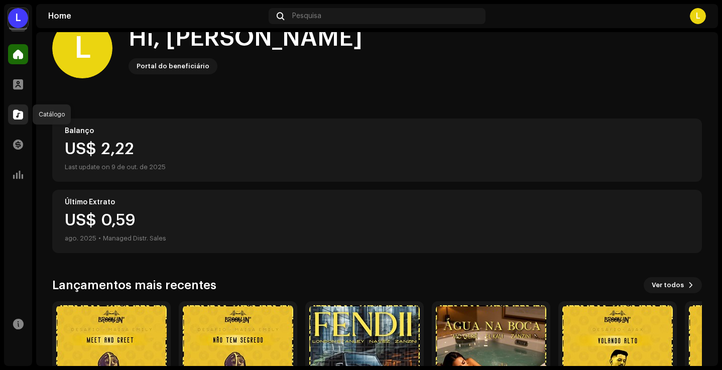
click at [20, 107] on div at bounding box center [18, 115] width 20 height 20
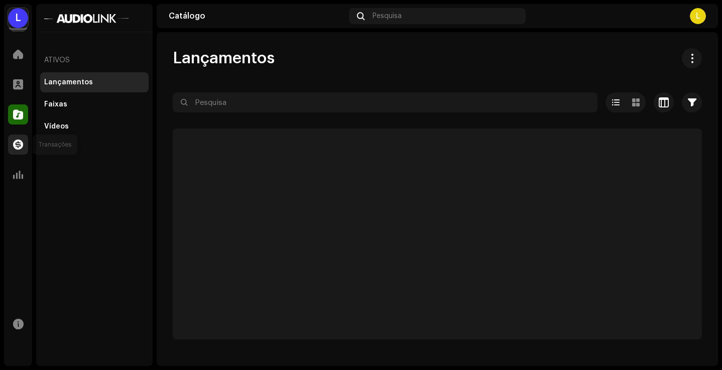
drag, startPoint x: 12, startPoint y: 151, endPoint x: 25, endPoint y: 151, distance: 13.1
click at [12, 151] on div at bounding box center [18, 145] width 20 height 20
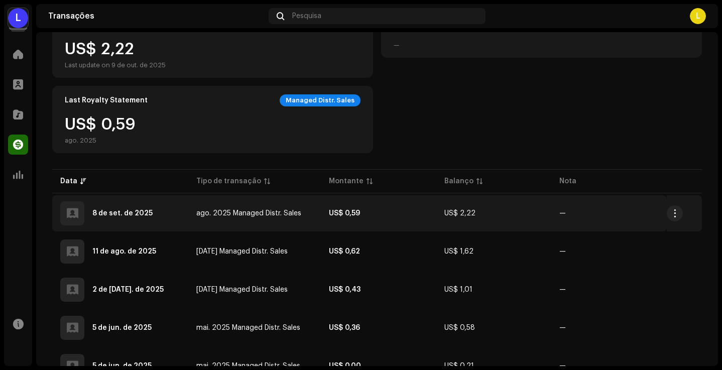
scroll to position [117, 0]
click at [101, 208] on div "8 de set. de 2025" at bounding box center [120, 214] width 120 height 24
click at [162, 212] on div "8 de set. de 2025" at bounding box center [120, 214] width 120 height 24
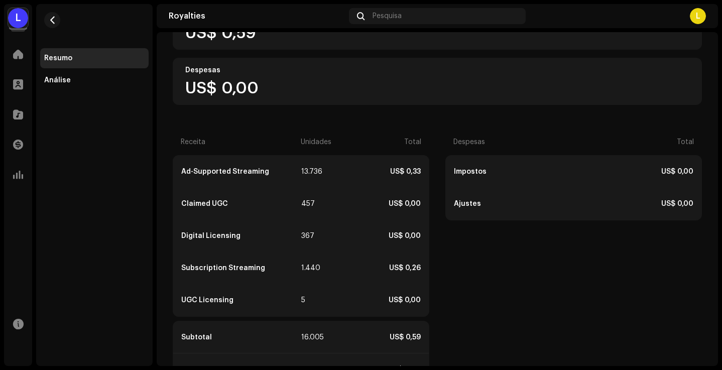
scroll to position [203, 0]
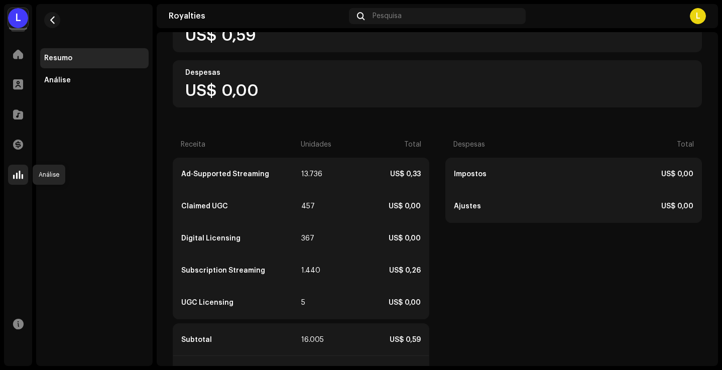
click at [17, 169] on div at bounding box center [18, 175] width 20 height 20
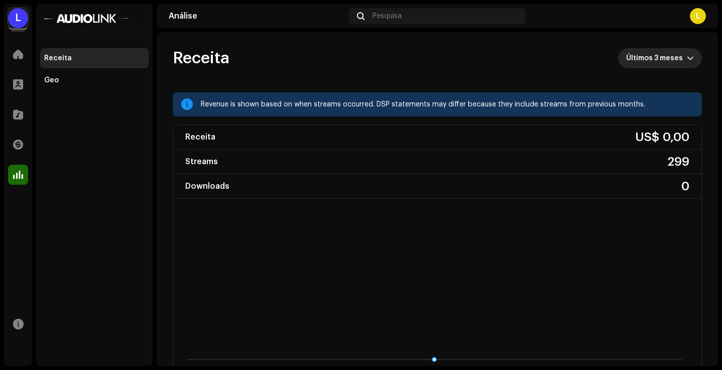
click at [647, 61] on span "Últimos 3 meses" at bounding box center [657, 58] width 61 height 20
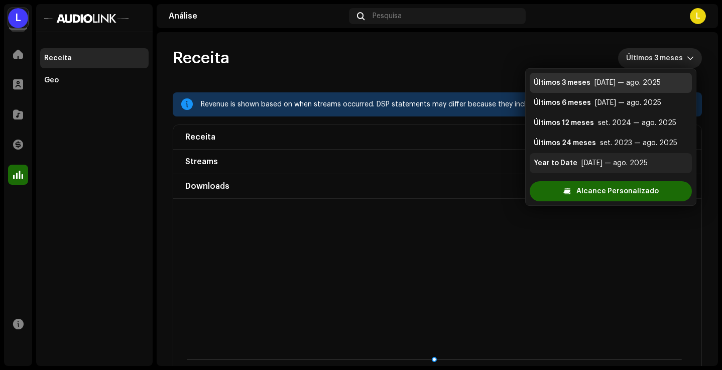
click at [571, 169] on li "Year to Date jan. 2025 — ago. 2025" at bounding box center [611, 163] width 162 height 20
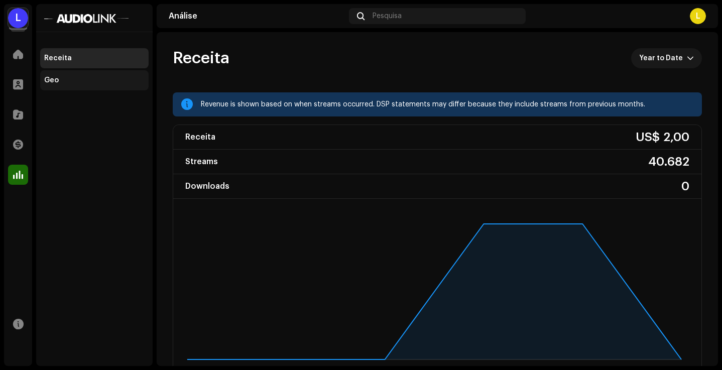
click at [56, 75] on div "Geo" at bounding box center [94, 80] width 109 height 20
click at [21, 58] on span at bounding box center [18, 54] width 10 height 8
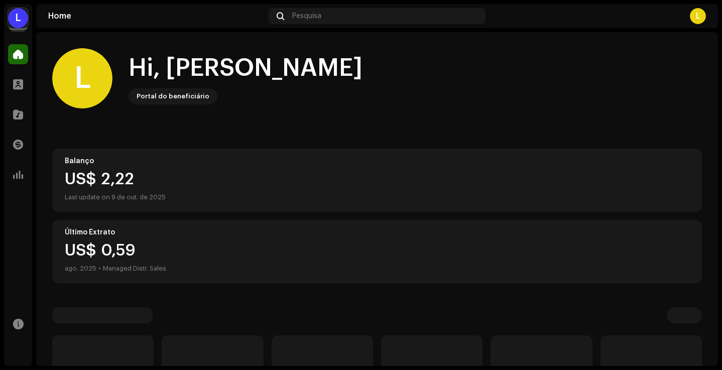
click at [701, 20] on div "L" at bounding box center [698, 16] width 16 height 16
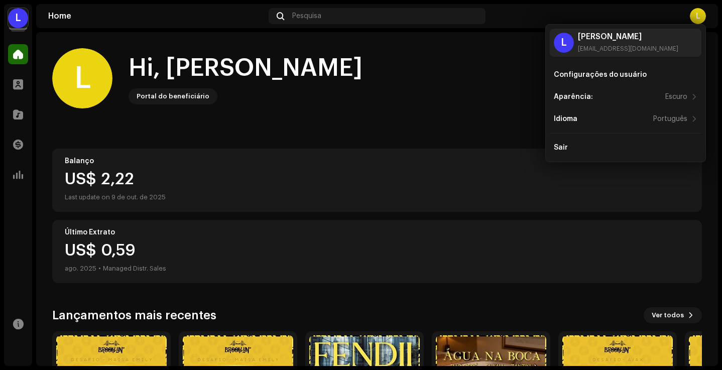
click at [20, 16] on div "L" at bounding box center [18, 18] width 20 height 20
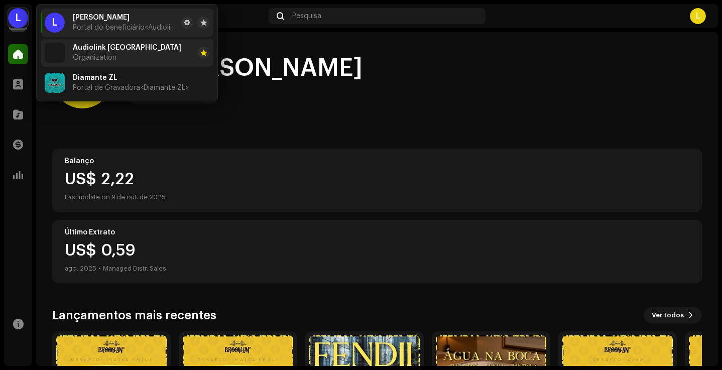
click at [148, 56] on li "Audiolink Brasil Organization" at bounding box center [127, 53] width 173 height 28
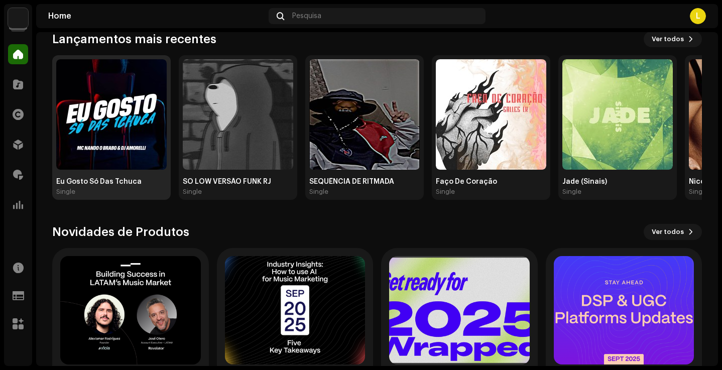
scroll to position [119, 0]
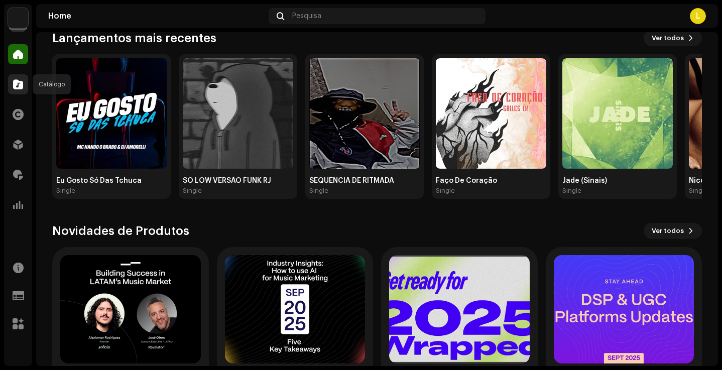
click at [16, 84] on span at bounding box center [18, 84] width 10 height 8
